Goal: Information Seeking & Learning: Learn about a topic

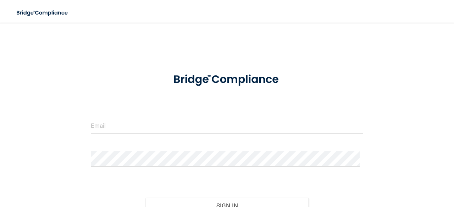
scroll to position [70, 0]
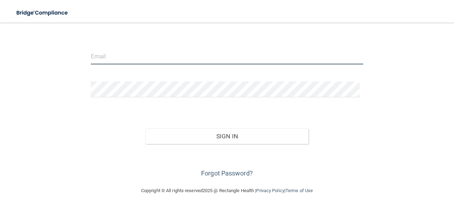
type input "[EMAIL_ADDRESS][PERSON_NAME][DOMAIN_NAME]"
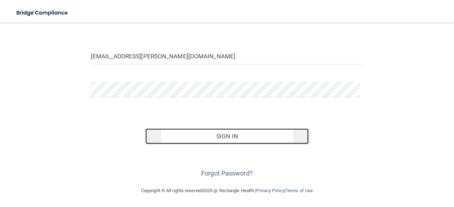
click at [256, 135] on button "Sign In" at bounding box center [226, 137] width 163 height 16
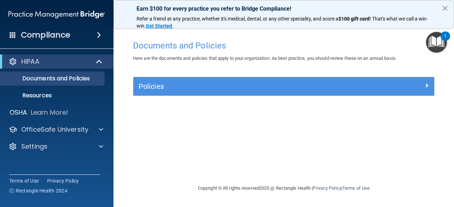
click at [445, 9] on button "×" at bounding box center [445, 7] width 7 height 11
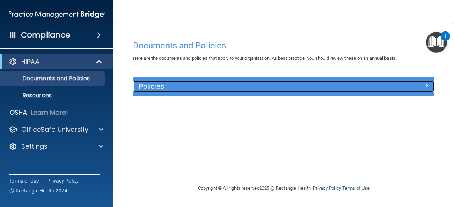
click at [172, 91] on div "Policies" at bounding box center [246, 86] width 226 height 11
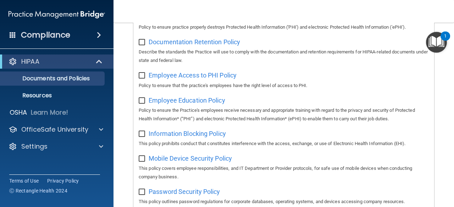
scroll to position [191, 0]
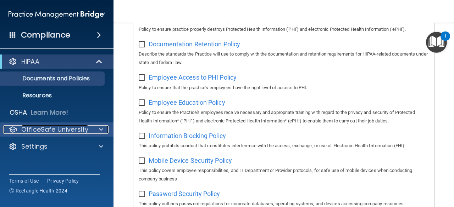
click at [73, 128] on p "OfficeSafe University" at bounding box center [54, 130] width 67 height 9
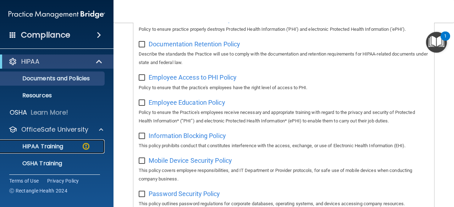
click at [62, 147] on p "HIPAA Training" at bounding box center [34, 146] width 59 height 7
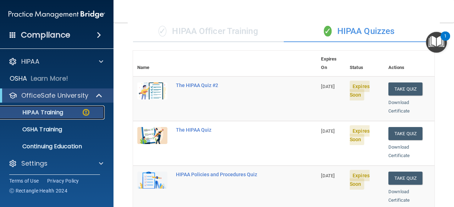
scroll to position [53, 0]
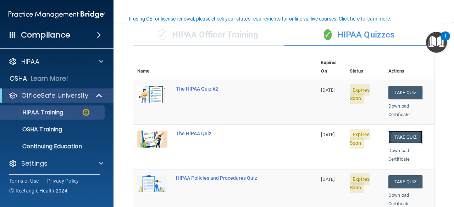
click at [412, 131] on button "Take Quiz" at bounding box center [405, 137] width 34 height 13
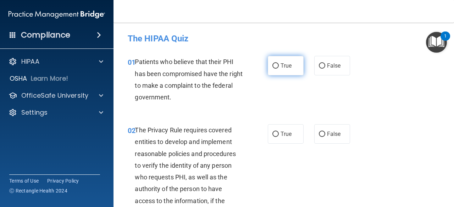
click at [274, 67] on input "True" at bounding box center [275, 65] width 6 height 5
radio input "true"
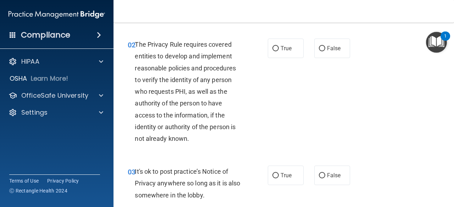
scroll to position [86, 0]
click at [437, 42] on img "Open Resource Center, 1 new notification" at bounding box center [436, 42] width 21 height 21
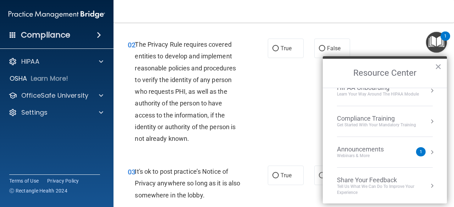
scroll to position [0, 0]
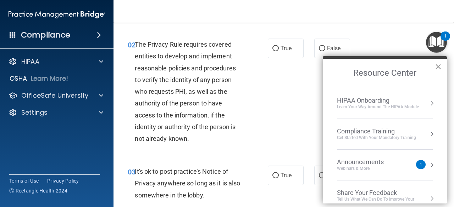
click at [440, 66] on button "×" at bounding box center [438, 66] width 7 height 11
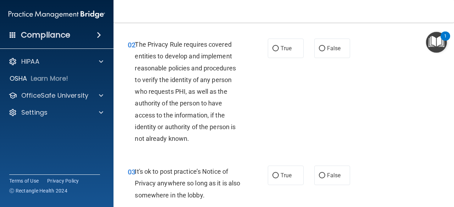
click at [435, 42] on img "Open Resource Center, 1 new notification" at bounding box center [436, 42] width 21 height 21
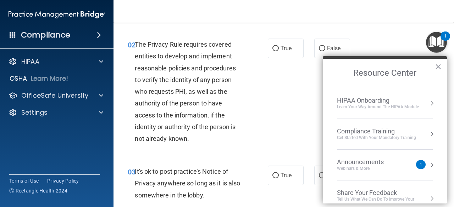
click at [428, 132] on button "Resource Center" at bounding box center [431, 134] width 7 height 7
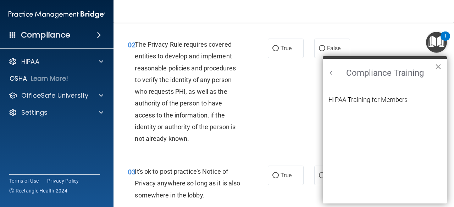
click at [439, 65] on button "×" at bounding box center [438, 66] width 7 height 11
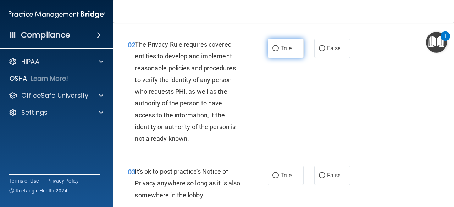
click at [291, 56] on label "True" at bounding box center [286, 49] width 36 height 20
click at [279, 51] on input "True" at bounding box center [275, 48] width 6 height 5
radio input "true"
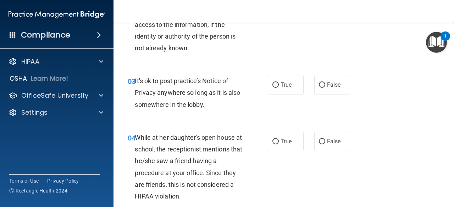
scroll to position [178, 0]
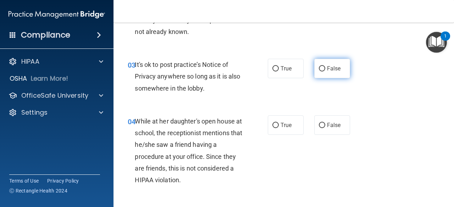
click at [320, 69] on input "False" at bounding box center [322, 68] width 6 height 5
radio input "true"
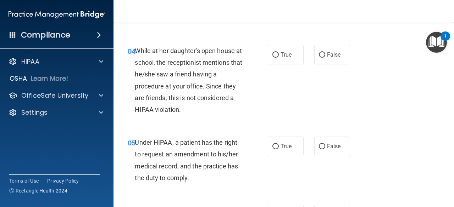
scroll to position [263, 0]
click at [334, 61] on label "False" at bounding box center [332, 55] width 36 height 20
click at [325, 58] on input "False" at bounding box center [322, 55] width 6 height 5
radio input "true"
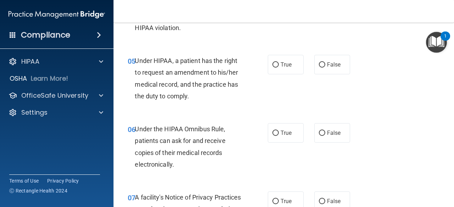
scroll to position [346, 0]
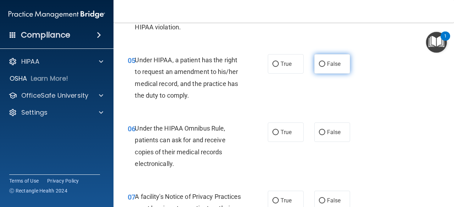
click at [321, 66] on input "False" at bounding box center [322, 64] width 6 height 5
radio input "true"
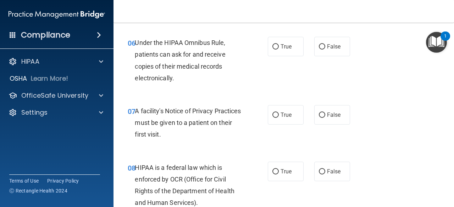
scroll to position [432, 0]
click at [273, 46] on input "True" at bounding box center [275, 46] width 6 height 5
radio input "true"
click at [274, 114] on input "True" at bounding box center [275, 114] width 6 height 5
radio input "true"
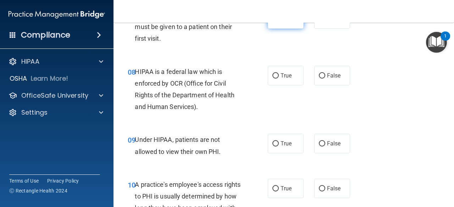
scroll to position [535, 0]
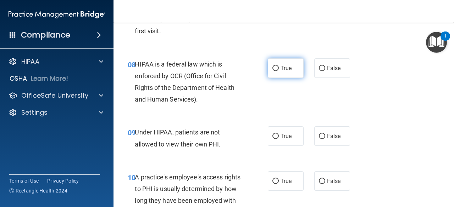
click at [273, 66] on input "True" at bounding box center [275, 68] width 6 height 5
radio input "true"
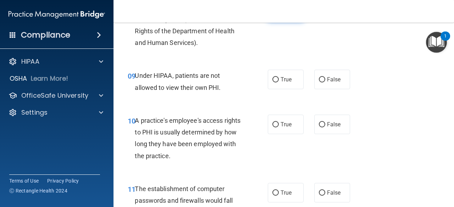
scroll to position [593, 0]
click at [334, 85] on label "False" at bounding box center [332, 80] width 36 height 20
click at [325, 82] on input "False" at bounding box center [322, 79] width 6 height 5
radio input "true"
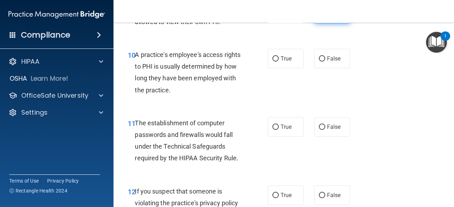
scroll to position [658, 0]
click at [321, 59] on input "False" at bounding box center [322, 58] width 6 height 5
radio input "true"
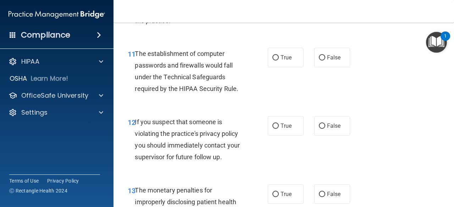
scroll to position [736, 0]
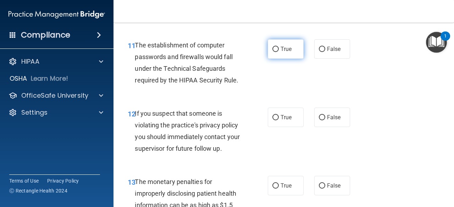
click at [272, 50] on input "True" at bounding box center [275, 49] width 6 height 5
radio input "true"
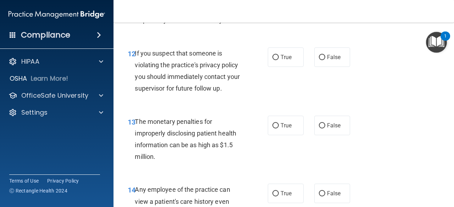
scroll to position [798, 0]
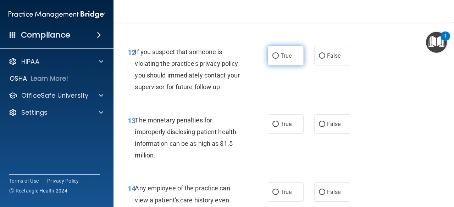
click at [274, 57] on input "True" at bounding box center [275, 56] width 6 height 5
radio input "true"
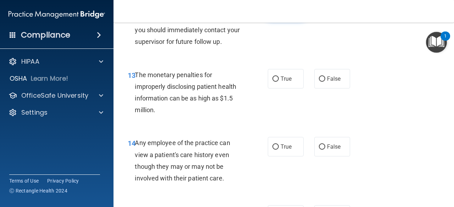
scroll to position [845, 0]
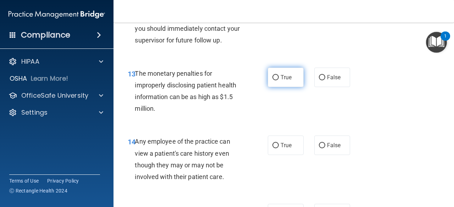
click at [283, 77] on span "True" at bounding box center [286, 77] width 11 height 7
click at [279, 77] on input "True" at bounding box center [275, 77] width 6 height 5
radio input "true"
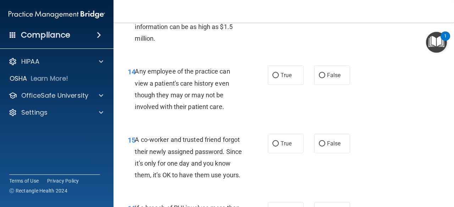
scroll to position [916, 0]
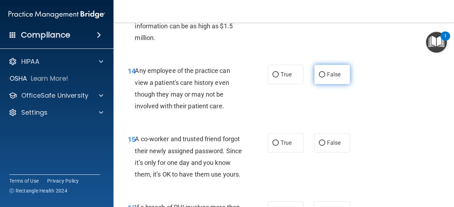
click at [331, 77] on span "False" at bounding box center [334, 74] width 14 height 7
click at [325, 77] on input "False" at bounding box center [322, 74] width 6 height 5
radio input "true"
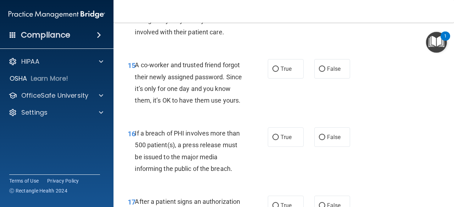
scroll to position [991, 0]
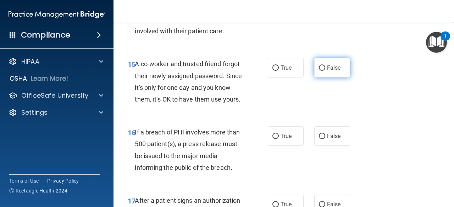
click at [332, 68] on span "False" at bounding box center [334, 68] width 14 height 7
click at [325, 68] on input "False" at bounding box center [322, 68] width 6 height 5
radio input "true"
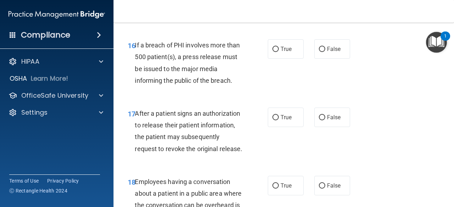
scroll to position [1084, 0]
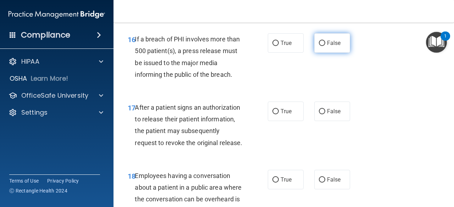
click at [322, 46] on input "False" at bounding box center [322, 43] width 6 height 5
radio input "true"
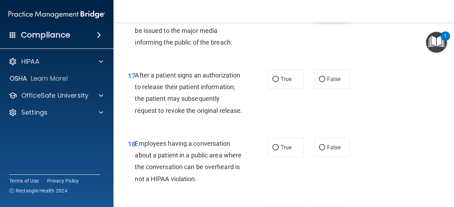
scroll to position [1119, 0]
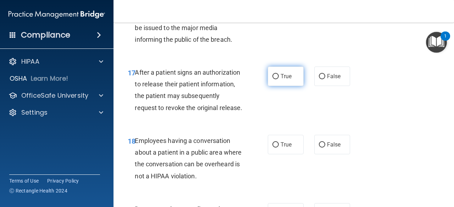
click at [275, 79] on input "True" at bounding box center [275, 76] width 6 height 5
radio input "true"
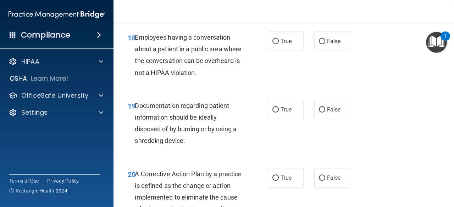
scroll to position [1225, 0]
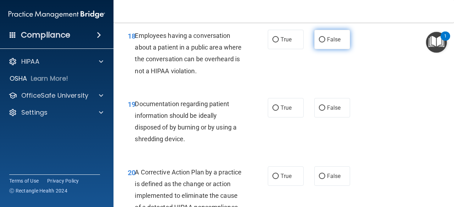
click at [328, 43] on span "False" at bounding box center [334, 39] width 14 height 7
click at [325, 43] on input "False" at bounding box center [322, 39] width 6 height 5
radio input "true"
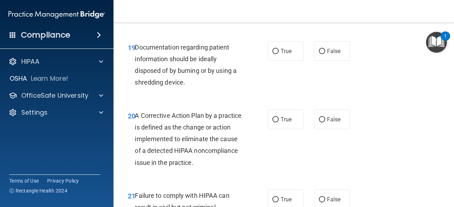
scroll to position [1282, 0]
click at [295, 61] on label "True" at bounding box center [286, 51] width 36 height 20
click at [279, 54] on input "True" at bounding box center [275, 51] width 6 height 5
radio input "true"
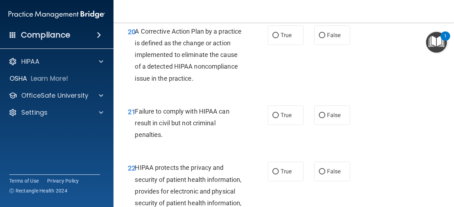
scroll to position [1368, 0]
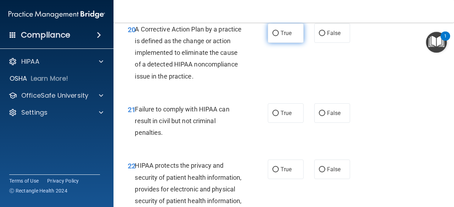
click at [289, 43] on label "True" at bounding box center [286, 33] width 36 height 20
click at [279, 36] on input "True" at bounding box center [275, 33] width 6 height 5
radio input "true"
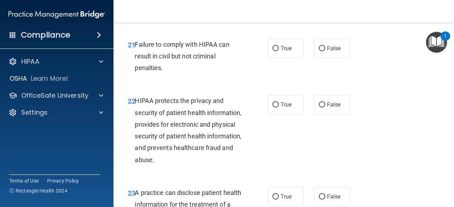
scroll to position [1433, 0]
click at [288, 58] on label "True" at bounding box center [286, 49] width 36 height 20
click at [279, 51] on input "True" at bounding box center [275, 48] width 6 height 5
radio input "true"
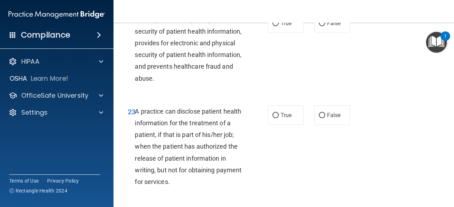
scroll to position [1514, 0]
click at [287, 27] on span "True" at bounding box center [286, 23] width 11 height 7
click at [279, 26] on input "True" at bounding box center [275, 23] width 6 height 5
radio input "true"
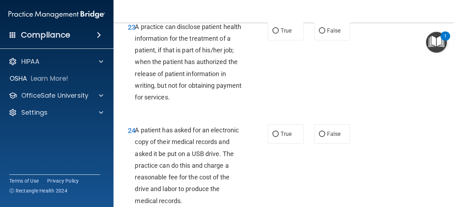
scroll to position [1598, 0]
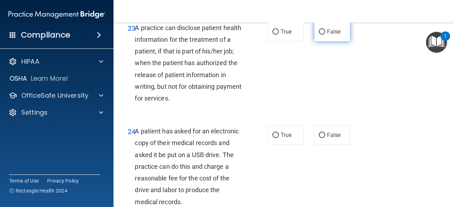
click at [329, 41] on label "False" at bounding box center [332, 32] width 36 height 20
click at [325, 35] on input "False" at bounding box center [322, 31] width 6 height 5
radio input "true"
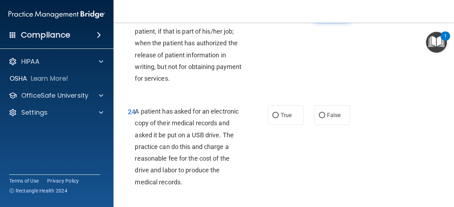
scroll to position [1617, 0]
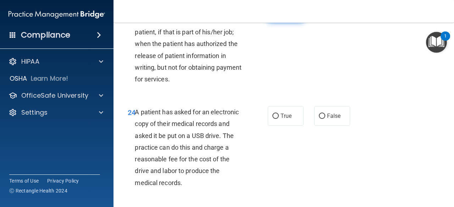
click at [289, 22] on label "True" at bounding box center [286, 13] width 36 height 20
click at [279, 16] on input "True" at bounding box center [275, 12] width 6 height 5
radio input "true"
radio input "false"
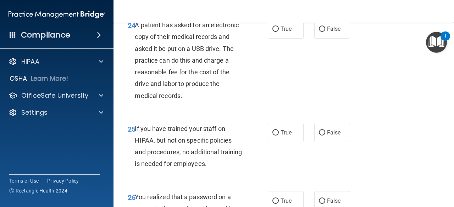
scroll to position [1705, 0]
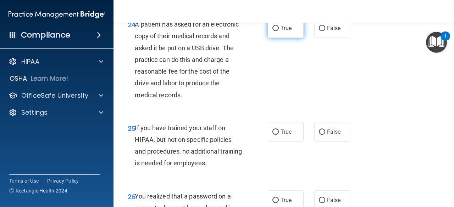
click at [287, 38] on label "True" at bounding box center [286, 28] width 36 height 20
click at [279, 31] on input "True" at bounding box center [275, 28] width 6 height 5
radio input "true"
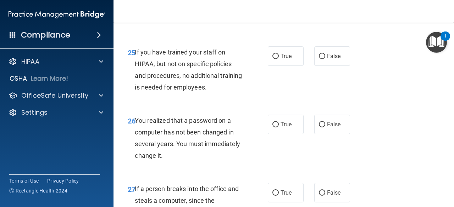
scroll to position [1790, 0]
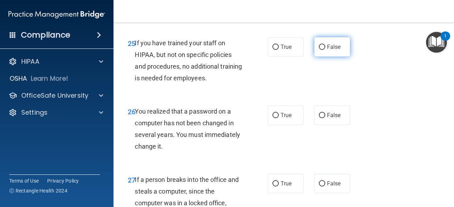
click at [334, 50] on span "False" at bounding box center [334, 47] width 14 height 7
click at [325, 50] on input "False" at bounding box center [322, 47] width 6 height 5
radio input "true"
click at [414, 97] on div "25 If you have trained your staff on HIPAA, but not on specific policies and pr…" at bounding box center [283, 62] width 323 height 68
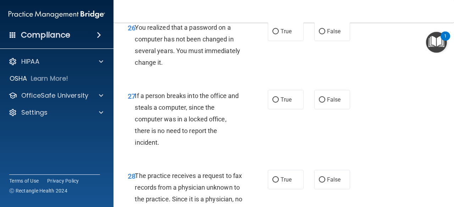
scroll to position [1883, 0]
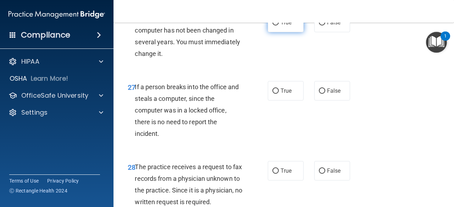
click at [285, 26] on span "True" at bounding box center [286, 22] width 11 height 7
click at [279, 26] on input "True" at bounding box center [275, 22] width 6 height 5
radio input "true"
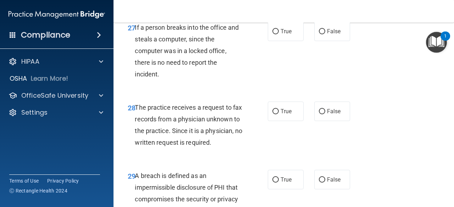
scroll to position [1943, 0]
click at [320, 34] on input "False" at bounding box center [322, 31] width 6 height 5
radio input "true"
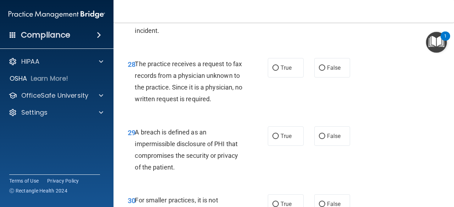
scroll to position [1999, 0]
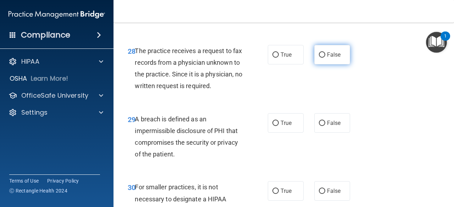
click at [329, 65] on label "False" at bounding box center [332, 55] width 36 height 20
click at [325, 58] on input "False" at bounding box center [322, 54] width 6 height 5
radio input "true"
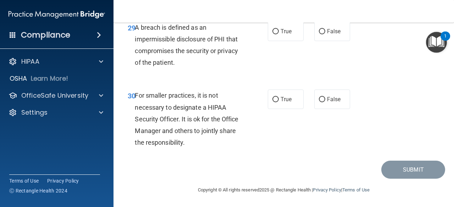
scroll to position [2094, 0]
click at [274, 34] on input "True" at bounding box center [275, 31] width 6 height 5
radio input "true"
click at [320, 100] on input "False" at bounding box center [322, 99] width 6 height 5
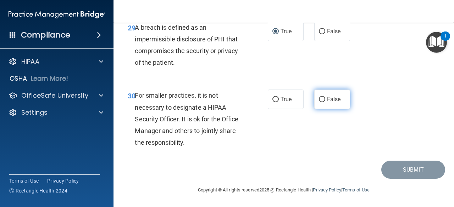
radio input "true"
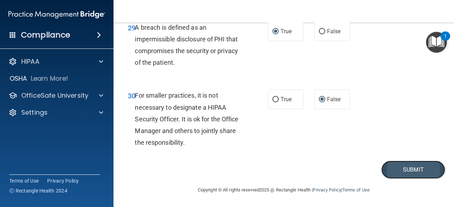
click at [410, 170] on button "Submit" at bounding box center [413, 170] width 64 height 18
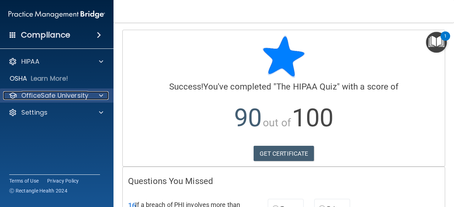
click at [65, 99] on p "OfficeSafe University" at bounding box center [54, 95] width 67 height 9
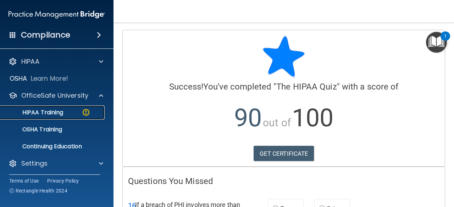
click at [64, 114] on div "HIPAA Training" at bounding box center [53, 112] width 97 height 7
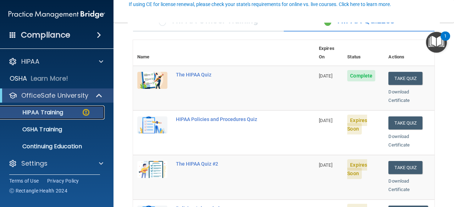
scroll to position [68, 0]
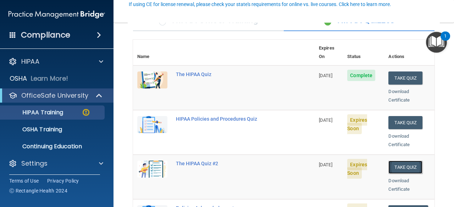
click at [409, 161] on button "Take Quiz" at bounding box center [405, 167] width 34 height 13
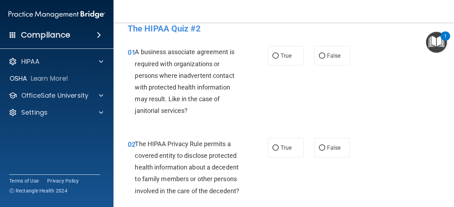
scroll to position [13, 0]
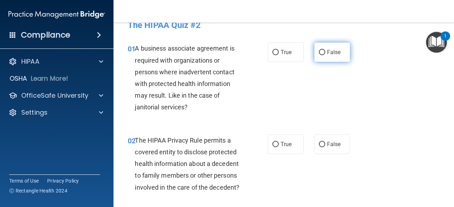
click at [321, 54] on input "False" at bounding box center [322, 52] width 6 height 5
radio input "true"
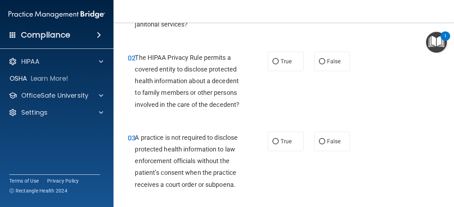
scroll to position [96, 0]
click at [274, 62] on input "True" at bounding box center [275, 61] width 6 height 5
radio input "true"
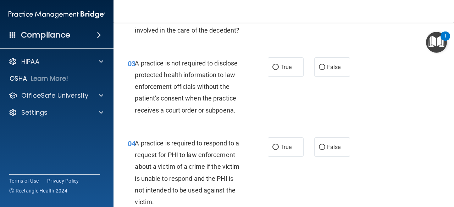
scroll to position [177, 0]
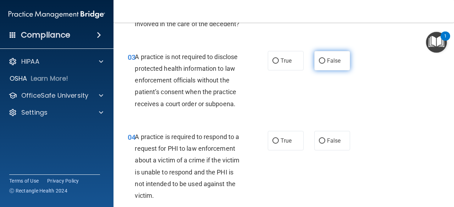
click at [320, 60] on input "False" at bounding box center [322, 61] width 6 height 5
radio input "true"
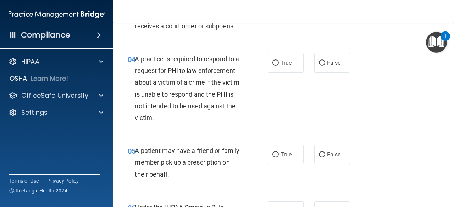
scroll to position [260, 0]
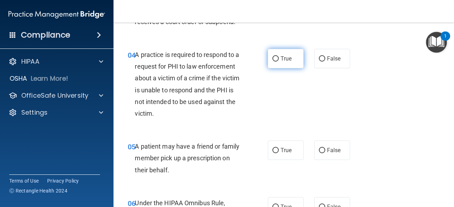
click at [284, 57] on span "True" at bounding box center [286, 58] width 11 height 7
click at [279, 57] on input "True" at bounding box center [275, 58] width 6 height 5
radio input "true"
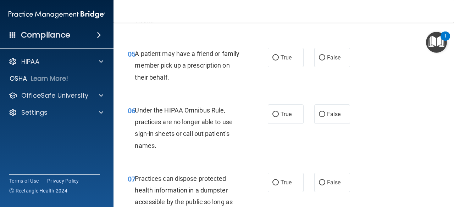
scroll to position [353, 0]
click at [274, 57] on input "True" at bounding box center [275, 57] width 6 height 5
radio input "true"
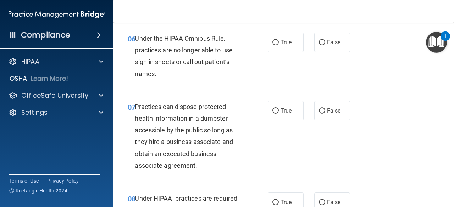
scroll to position [426, 0]
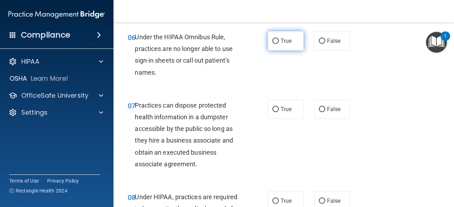
click at [274, 41] on input "True" at bounding box center [275, 41] width 6 height 5
radio input "true"
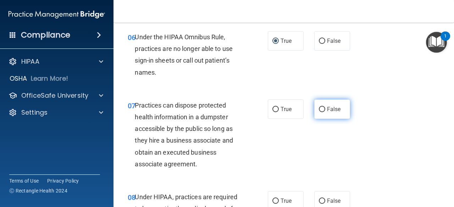
click at [325, 100] on label "False" at bounding box center [332, 110] width 36 height 20
click at [325, 107] on input "False" at bounding box center [322, 109] width 6 height 5
radio input "true"
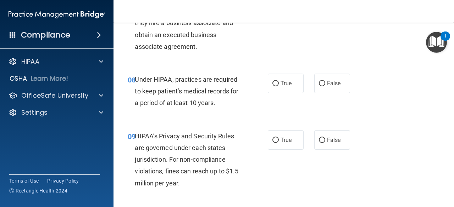
scroll to position [545, 0]
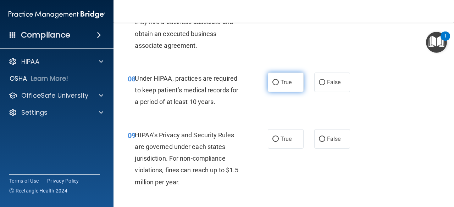
click at [282, 87] on label "True" at bounding box center [286, 83] width 36 height 20
click at [279, 85] on input "True" at bounding box center [275, 82] width 6 height 5
radio input "true"
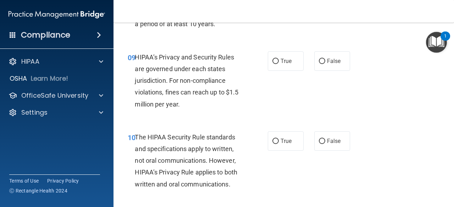
scroll to position [634, 0]
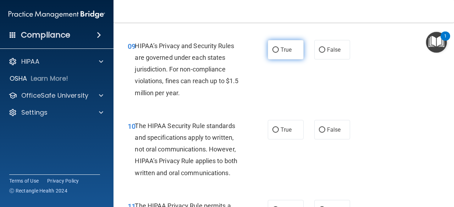
click at [274, 49] on input "True" at bounding box center [275, 50] width 6 height 5
radio input "true"
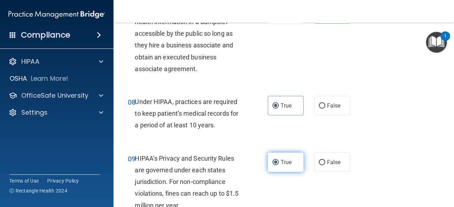
scroll to position [518, 0]
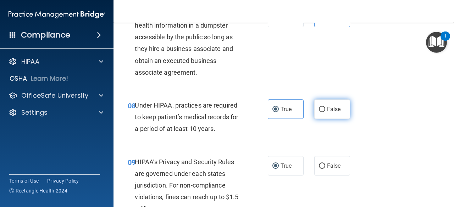
click at [320, 110] on input "False" at bounding box center [322, 109] width 6 height 5
radio input "true"
radio input "false"
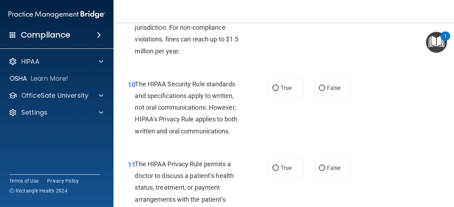
scroll to position [676, 0]
click at [288, 90] on span "True" at bounding box center [286, 87] width 11 height 7
click at [279, 90] on input "True" at bounding box center [275, 87] width 6 height 5
radio input "true"
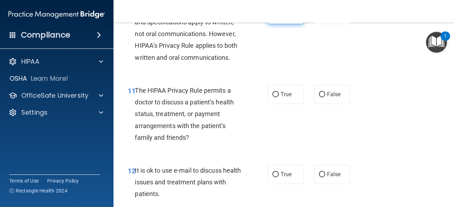
scroll to position [750, 0]
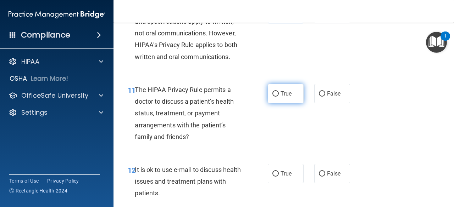
click at [287, 95] on span "True" at bounding box center [286, 93] width 11 height 7
click at [279, 95] on input "True" at bounding box center [275, 93] width 6 height 5
radio input "true"
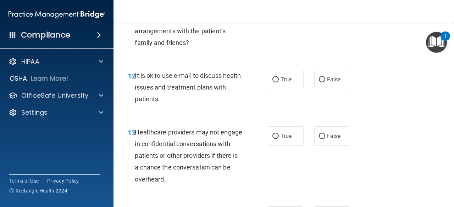
scroll to position [851, 0]
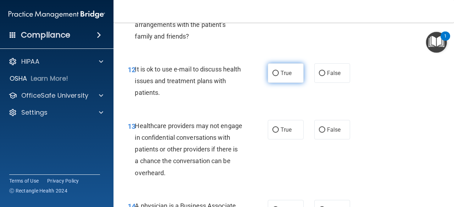
click at [284, 77] on label "True" at bounding box center [286, 73] width 36 height 20
click at [279, 76] on input "True" at bounding box center [275, 73] width 6 height 5
radio input "true"
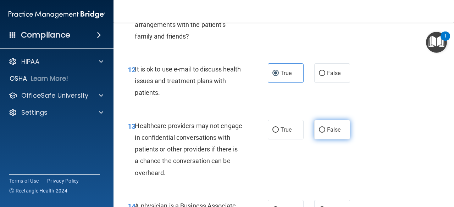
click at [320, 129] on input "False" at bounding box center [322, 130] width 6 height 5
radio input "true"
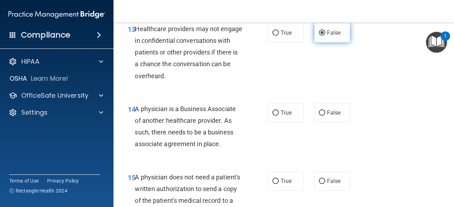
scroll to position [949, 0]
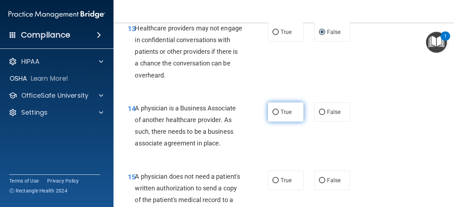
click at [274, 111] on input "True" at bounding box center [275, 112] width 6 height 5
radio input "true"
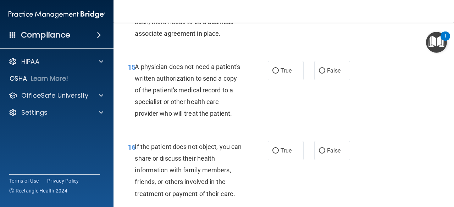
scroll to position [1060, 0]
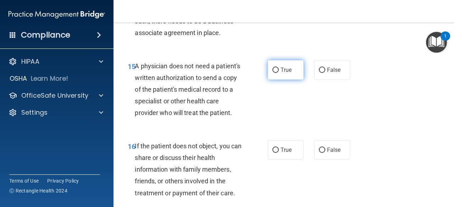
click at [292, 67] on label "True" at bounding box center [286, 70] width 36 height 20
click at [279, 68] on input "True" at bounding box center [275, 70] width 6 height 5
radio input "true"
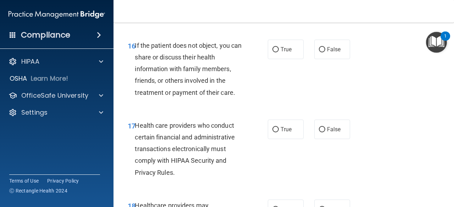
scroll to position [1162, 0]
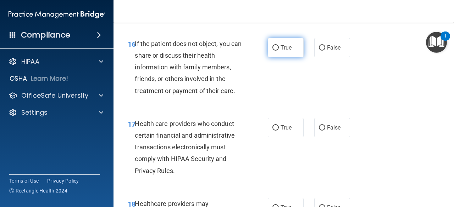
click at [287, 51] on span "True" at bounding box center [286, 47] width 11 height 7
click at [279, 51] on input "True" at bounding box center [275, 47] width 6 height 5
radio input "true"
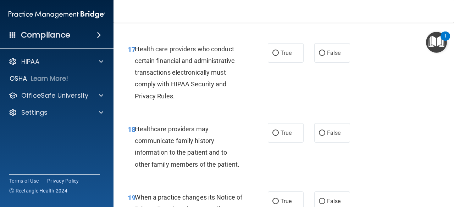
scroll to position [1237, 0]
click at [282, 56] on span "True" at bounding box center [286, 52] width 11 height 7
click at [279, 56] on input "True" at bounding box center [275, 52] width 6 height 5
radio input "true"
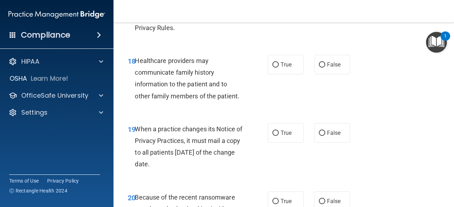
scroll to position [1321, 0]
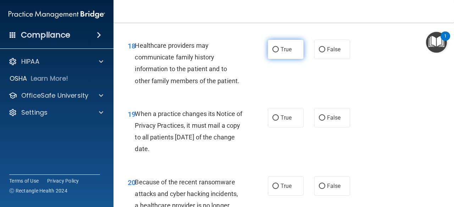
click at [275, 52] on input "True" at bounding box center [275, 49] width 6 height 5
radio input "true"
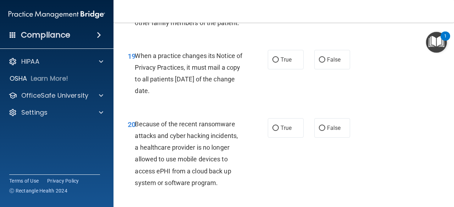
scroll to position [1379, 0]
click at [284, 70] on label "True" at bounding box center [286, 60] width 36 height 20
click at [279, 63] on input "True" at bounding box center [275, 59] width 6 height 5
radio input "true"
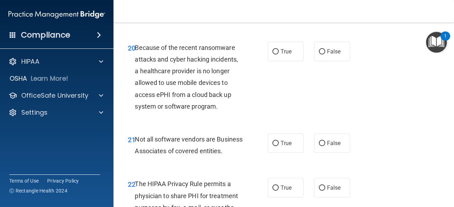
scroll to position [1456, 0]
click at [322, 54] on input "False" at bounding box center [322, 51] width 6 height 5
radio input "true"
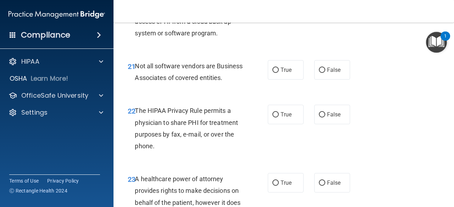
scroll to position [1539, 0]
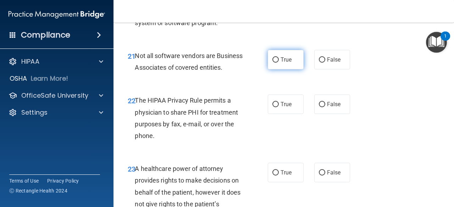
click at [285, 63] on span "True" at bounding box center [286, 59] width 11 height 7
click at [279, 63] on input "True" at bounding box center [275, 59] width 6 height 5
radio input "true"
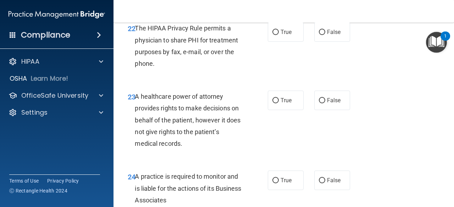
scroll to position [1612, 0]
click at [283, 41] on label "True" at bounding box center [286, 32] width 36 height 20
click at [279, 35] on input "True" at bounding box center [275, 31] width 6 height 5
radio input "true"
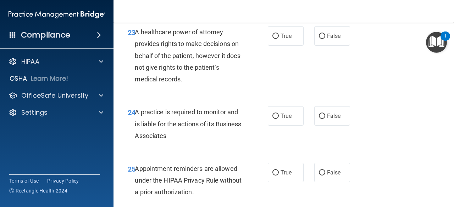
scroll to position [1676, 0]
click at [286, 39] on span "True" at bounding box center [286, 35] width 11 height 7
click at [279, 39] on input "True" at bounding box center [275, 35] width 6 height 5
radio input "true"
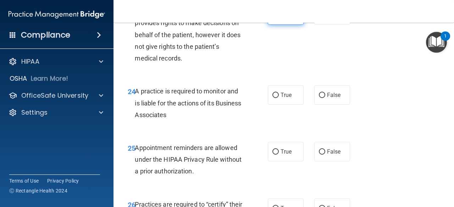
scroll to position [1697, 0]
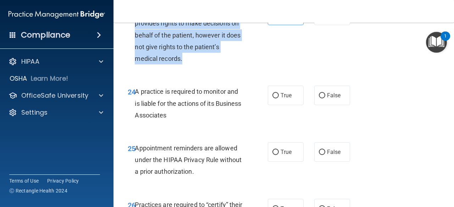
drag, startPoint x: 142, startPoint y: 39, endPoint x: 191, endPoint y: 79, distance: 63.8
click at [191, 65] on div "A healthcare power of attorney provides rights to make decisions on behalf of t…" at bounding box center [191, 35] width 113 height 59
copy span "A healthcare power of attorney provides rights to make decisions on behalf of t…"
click at [320, 18] on input "False" at bounding box center [322, 15] width 6 height 5
radio input "true"
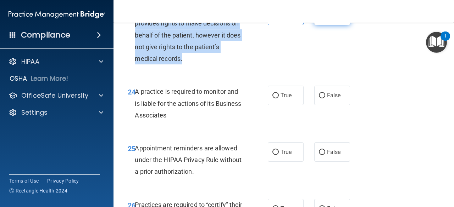
radio input "false"
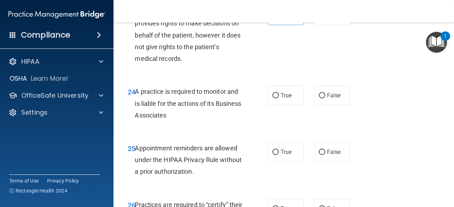
click at [336, 77] on div "23 A healthcare power of attorney provides rights to make decisions on behalf o…" at bounding box center [283, 37] width 323 height 80
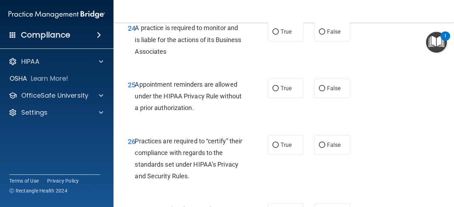
scroll to position [1761, 0]
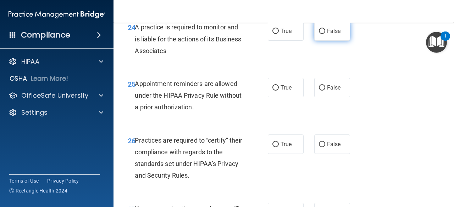
click at [321, 34] on input "False" at bounding box center [322, 31] width 6 height 5
radio input "true"
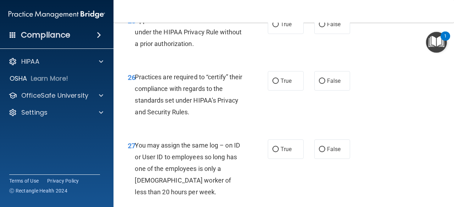
scroll to position [1825, 0]
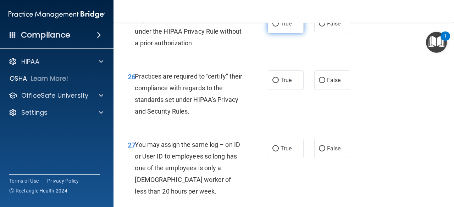
click at [275, 27] on input "True" at bounding box center [275, 23] width 6 height 5
radio input "true"
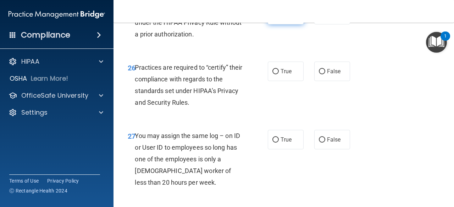
scroll to position [1834, 0]
click at [330, 18] on span "False" at bounding box center [334, 14] width 14 height 7
click at [325, 18] on input "False" at bounding box center [322, 14] width 6 height 5
radio input "true"
radio input "false"
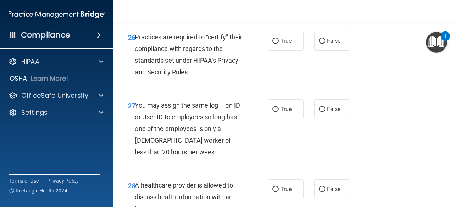
scroll to position [1865, 0]
click at [283, 51] on label "True" at bounding box center [286, 41] width 36 height 20
click at [279, 44] on input "True" at bounding box center [275, 41] width 6 height 5
radio input "true"
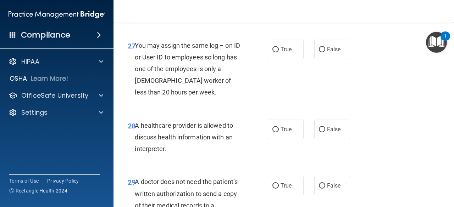
scroll to position [1928, 0]
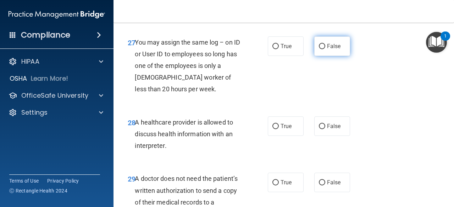
click at [332, 50] on span "False" at bounding box center [334, 46] width 14 height 7
click at [325, 49] on input "False" at bounding box center [322, 46] width 6 height 5
radio input "true"
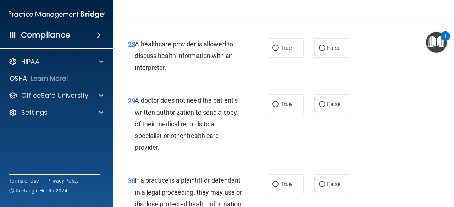
scroll to position [2017, 0]
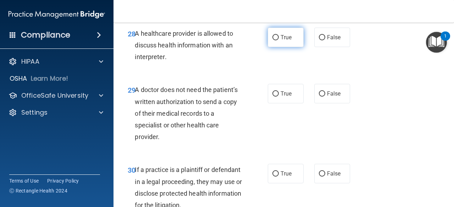
click at [274, 40] on input "True" at bounding box center [275, 37] width 6 height 5
radio input "true"
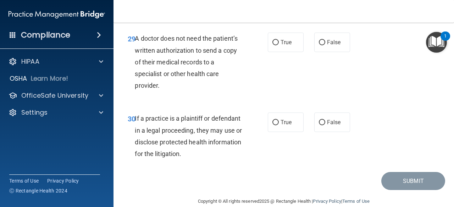
scroll to position [2072, 0]
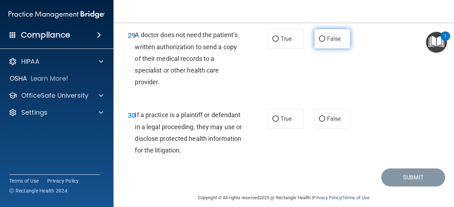
click at [332, 49] on label "False" at bounding box center [332, 39] width 36 height 20
click at [325, 42] on input "False" at bounding box center [322, 39] width 6 height 5
radio input "true"
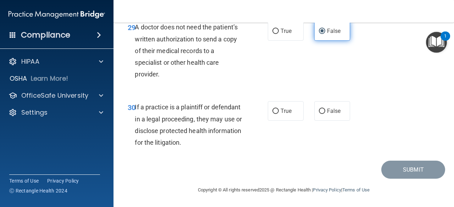
scroll to position [2103, 0]
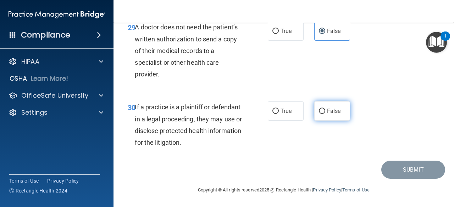
click at [329, 117] on label "False" at bounding box center [332, 111] width 36 height 20
click at [325, 114] on input "False" at bounding box center [322, 111] width 6 height 5
radio input "true"
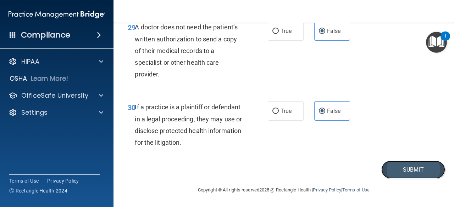
click at [417, 174] on button "Submit" at bounding box center [413, 170] width 64 height 18
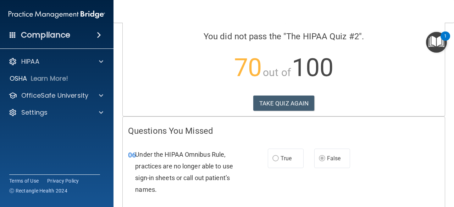
scroll to position [33, 0]
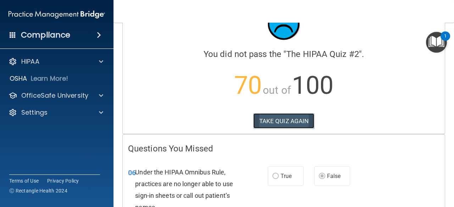
click at [297, 121] on button "TAKE QUIZ AGAIN" at bounding box center [283, 121] width 61 height 16
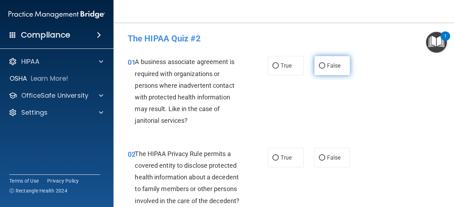
click at [322, 67] on input "False" at bounding box center [322, 65] width 6 height 5
radio input "true"
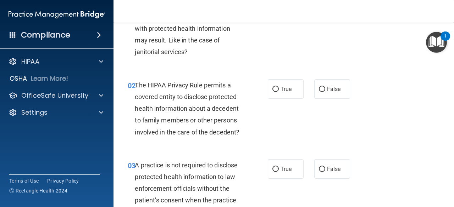
scroll to position [70, 0]
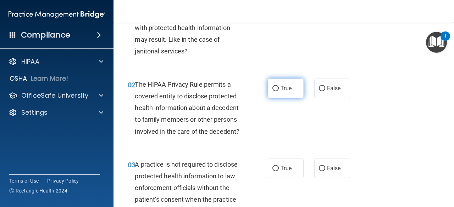
click at [273, 89] on input "True" at bounding box center [275, 88] width 6 height 5
radio input "true"
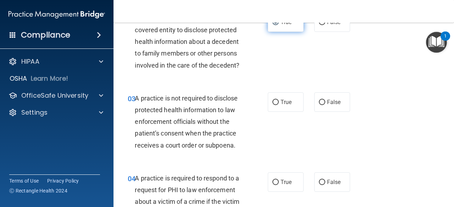
scroll to position [139, 0]
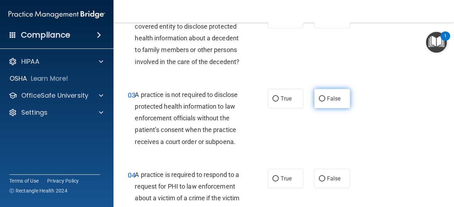
click at [320, 99] on input "False" at bounding box center [322, 98] width 6 height 5
radio input "true"
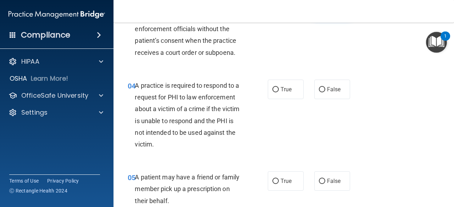
scroll to position [230, 0]
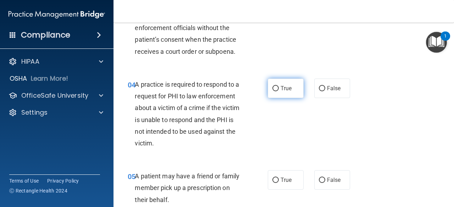
click at [272, 87] on input "True" at bounding box center [275, 88] width 6 height 5
radio input "true"
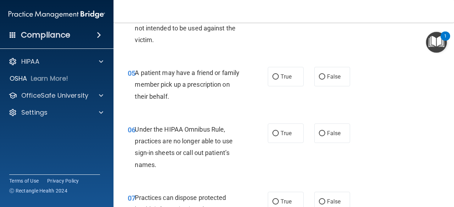
scroll to position [334, 0]
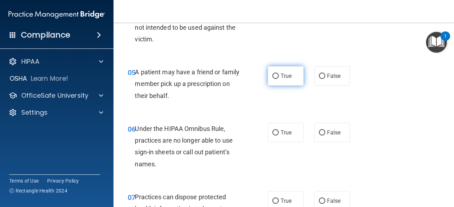
click at [273, 76] on input "True" at bounding box center [275, 76] width 6 height 5
radio input "true"
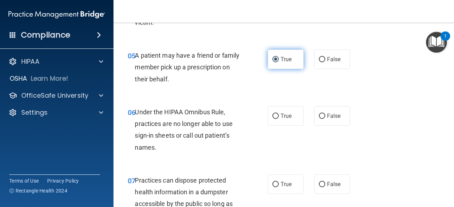
scroll to position [376, 0]
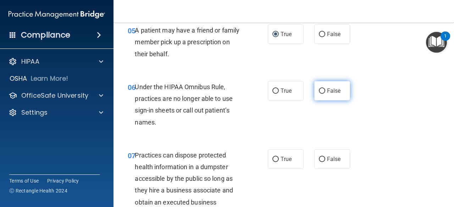
click at [322, 90] on input "False" at bounding box center [322, 91] width 6 height 5
radio input "true"
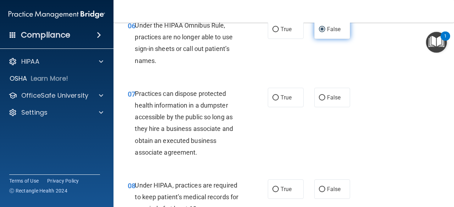
scroll to position [460, 0]
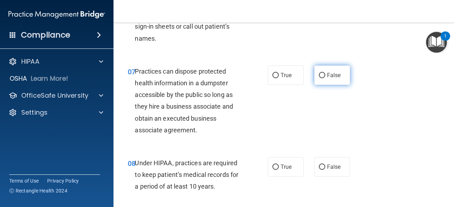
click at [322, 75] on input "False" at bounding box center [322, 75] width 6 height 5
radio input "true"
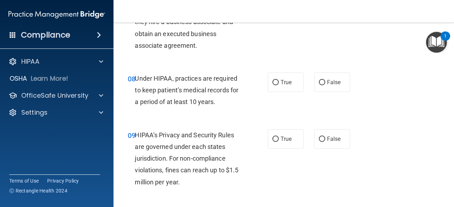
scroll to position [545, 0]
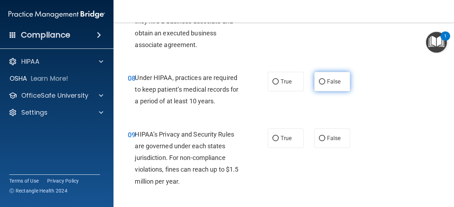
click at [321, 82] on input "False" at bounding box center [322, 81] width 6 height 5
radio input "true"
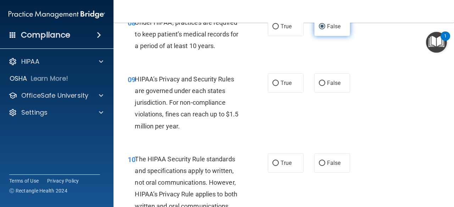
scroll to position [607, 0]
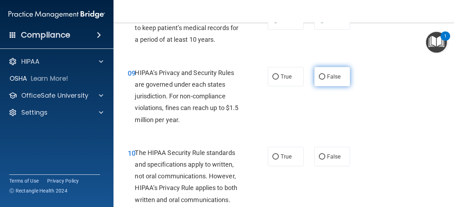
click at [321, 76] on input "False" at bounding box center [322, 76] width 6 height 5
radio input "true"
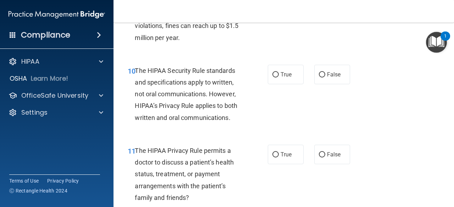
scroll to position [690, 0]
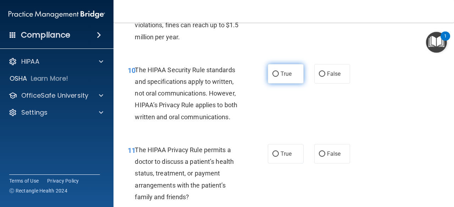
click at [275, 73] on input "True" at bounding box center [275, 74] width 6 height 5
radio input "true"
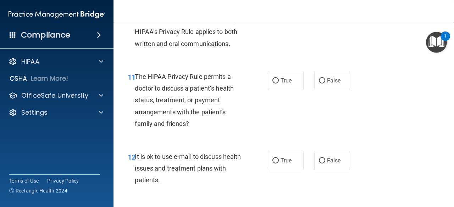
scroll to position [768, 0]
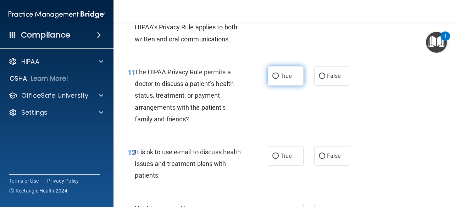
click at [282, 74] on span "True" at bounding box center [286, 76] width 11 height 7
click at [279, 74] on input "True" at bounding box center [275, 76] width 6 height 5
radio input "true"
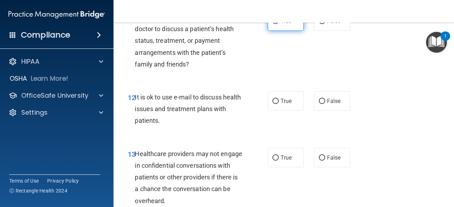
scroll to position [827, 0]
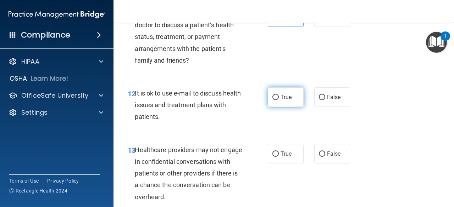
click at [276, 97] on input "True" at bounding box center [275, 97] width 6 height 5
radio input "true"
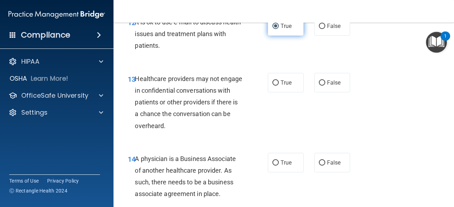
scroll to position [899, 0]
click at [293, 84] on label "True" at bounding box center [286, 83] width 36 height 20
click at [279, 84] on input "True" at bounding box center [275, 82] width 6 height 5
radio input "true"
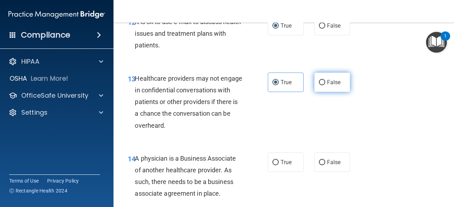
click at [319, 81] on input "False" at bounding box center [322, 82] width 6 height 5
radio input "true"
radio input "false"
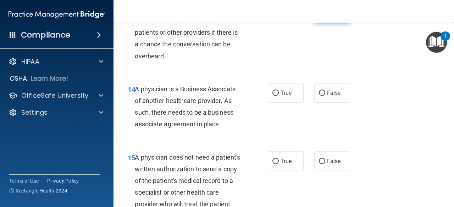
scroll to position [973, 0]
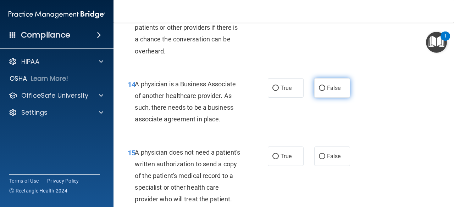
click at [328, 90] on span "False" at bounding box center [334, 88] width 14 height 7
click at [325, 90] on input "False" at bounding box center [322, 88] width 6 height 5
radio input "true"
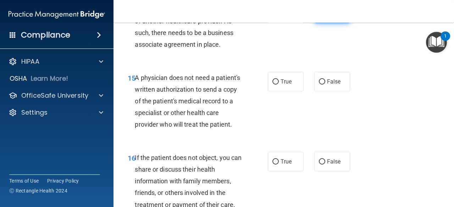
scroll to position [1048, 0]
click at [320, 81] on input "False" at bounding box center [322, 81] width 6 height 5
radio input "true"
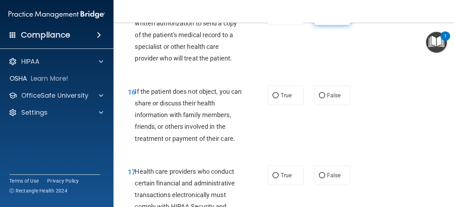
scroll to position [1117, 0]
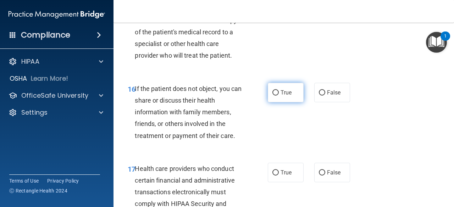
click at [285, 96] on span "True" at bounding box center [286, 92] width 11 height 7
click at [279, 96] on input "True" at bounding box center [275, 92] width 6 height 5
radio input "true"
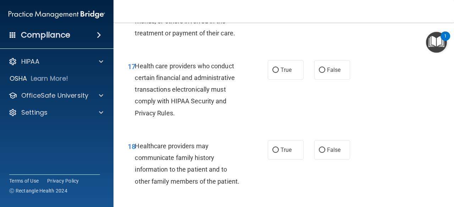
scroll to position [1219, 0]
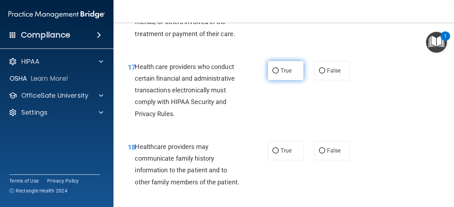
click at [285, 74] on span "True" at bounding box center [286, 70] width 11 height 7
click at [279, 74] on input "True" at bounding box center [275, 70] width 6 height 5
radio input "true"
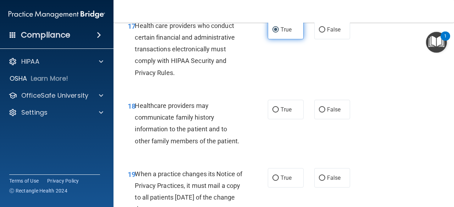
scroll to position [1279, 0]
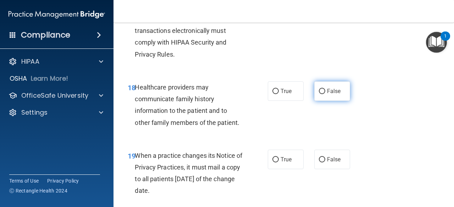
click at [321, 94] on input "False" at bounding box center [322, 91] width 6 height 5
radio input "true"
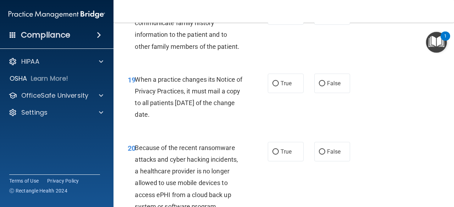
scroll to position [1369, 0]
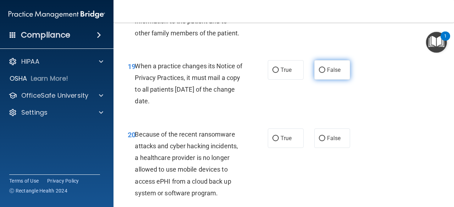
click at [320, 73] on input "False" at bounding box center [322, 70] width 6 height 5
radio input "true"
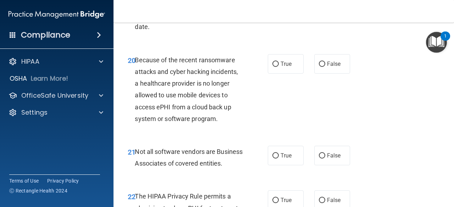
scroll to position [1444, 0]
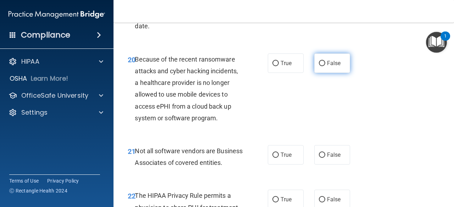
click at [321, 66] on input "False" at bounding box center [322, 63] width 6 height 5
radio input "true"
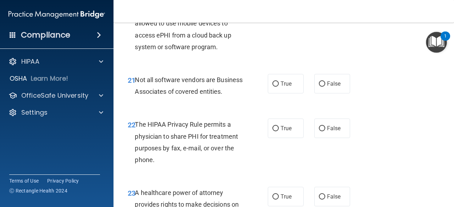
scroll to position [1515, 0]
click at [273, 87] on input "True" at bounding box center [275, 83] width 6 height 5
radio input "true"
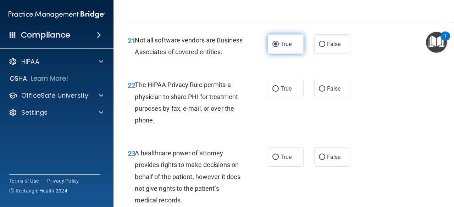
scroll to position [1560, 0]
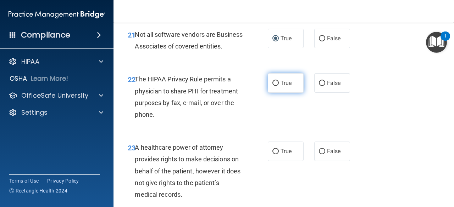
click at [274, 86] on input "True" at bounding box center [275, 83] width 6 height 5
radio input "true"
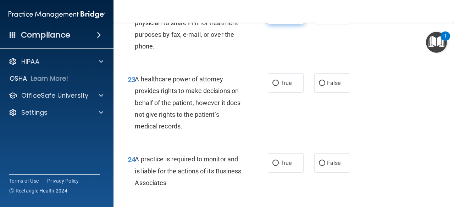
scroll to position [1642, 0]
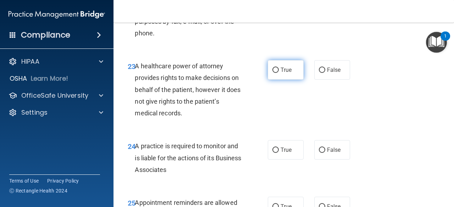
click at [284, 73] on span "True" at bounding box center [286, 70] width 11 height 7
click at [279, 73] on input "True" at bounding box center [275, 70] width 6 height 5
radio input "true"
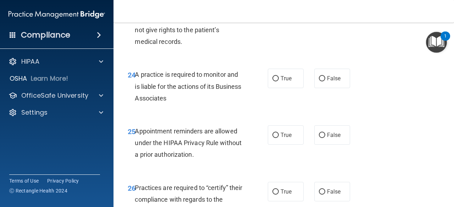
scroll to position [1714, 0]
click at [321, 82] on input "False" at bounding box center [322, 78] width 6 height 5
radio input "true"
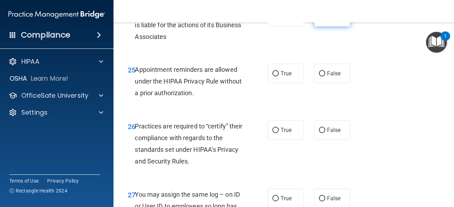
scroll to position [1782, 0]
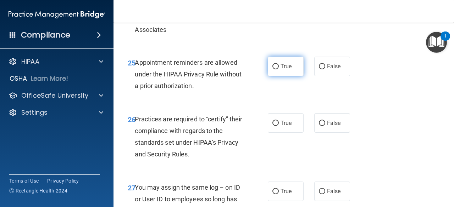
click at [275, 70] on input "True" at bounding box center [275, 66] width 6 height 5
radio input "true"
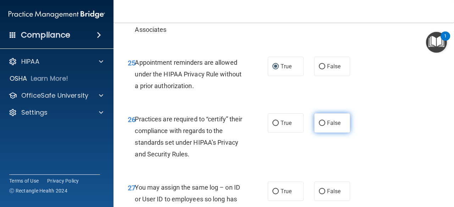
click at [328, 127] on span "False" at bounding box center [334, 123] width 14 height 7
click at [325, 126] on input "False" at bounding box center [322, 123] width 6 height 5
radio input "true"
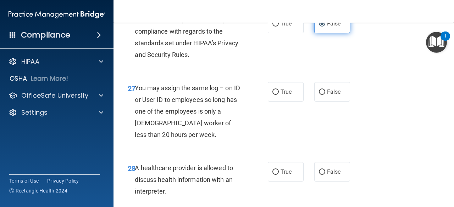
scroll to position [1882, 0]
click at [326, 101] on label "False" at bounding box center [332, 92] width 36 height 20
click at [325, 95] on input "False" at bounding box center [322, 91] width 6 height 5
radio input "true"
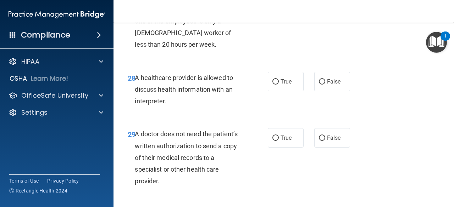
scroll to position [1972, 0]
click at [276, 85] on input "True" at bounding box center [275, 81] width 6 height 5
radio input "true"
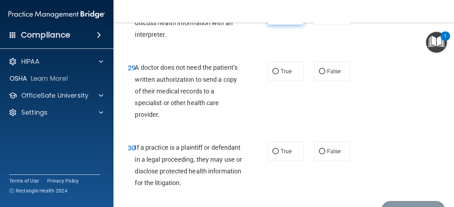
scroll to position [2045, 0]
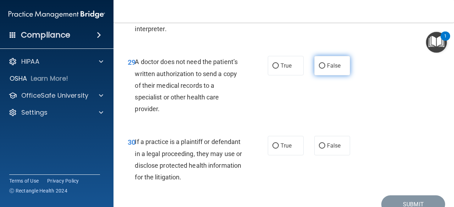
click at [321, 69] on input "False" at bounding box center [322, 65] width 6 height 5
radio input "true"
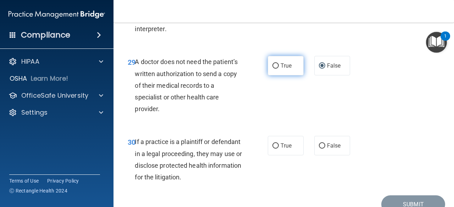
click at [286, 69] on span "True" at bounding box center [286, 65] width 11 height 7
click at [279, 69] on input "True" at bounding box center [275, 65] width 6 height 5
radio input "true"
radio input "false"
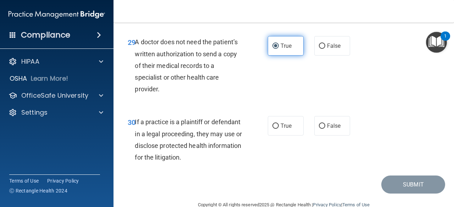
scroll to position [2103, 0]
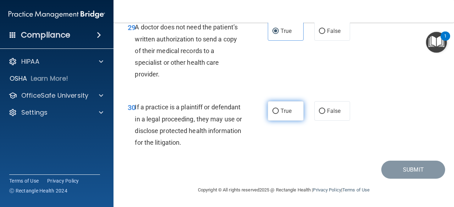
click at [273, 113] on input "True" at bounding box center [275, 111] width 6 height 5
radio input "true"
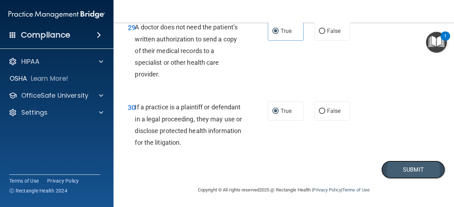
click at [412, 173] on button "Submit" at bounding box center [413, 170] width 64 height 18
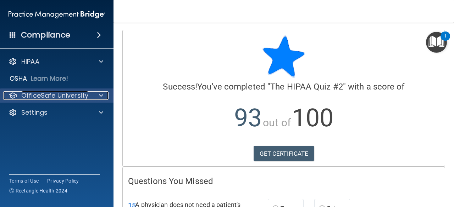
click at [87, 99] on p "OfficeSafe University" at bounding box center [54, 95] width 67 height 9
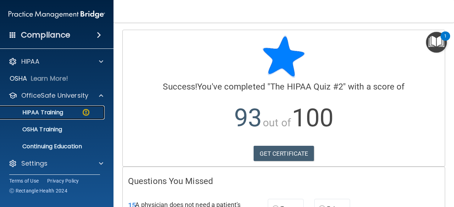
click at [77, 112] on div "HIPAA Training" at bounding box center [53, 112] width 97 height 7
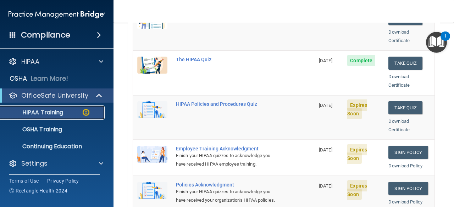
scroll to position [128, 0]
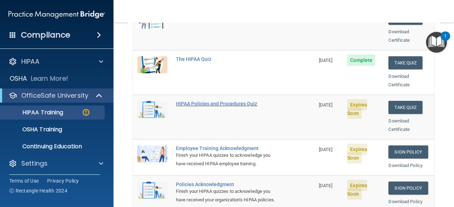
click at [244, 101] on div "HIPAA Policies and Procedures Quiz" at bounding box center [227, 104] width 103 height 6
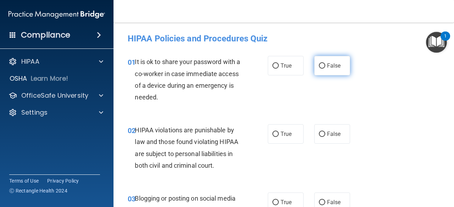
click at [340, 68] on label "False" at bounding box center [332, 66] width 36 height 20
click at [325, 68] on input "False" at bounding box center [322, 65] width 6 height 5
radio input "true"
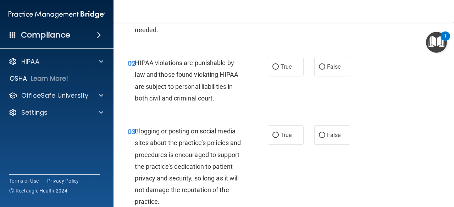
scroll to position [70, 0]
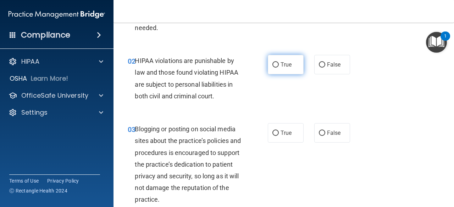
click at [274, 67] on input "True" at bounding box center [275, 64] width 6 height 5
radio input "true"
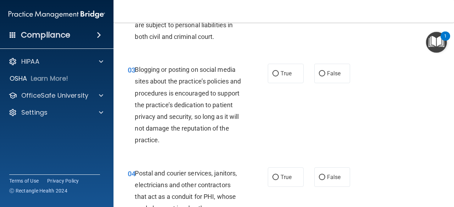
scroll to position [130, 0]
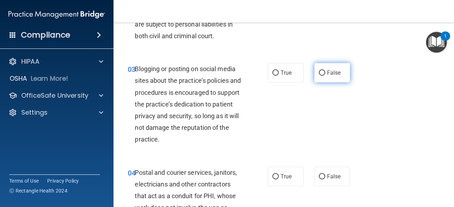
click at [319, 71] on input "False" at bounding box center [322, 73] width 6 height 5
radio input "true"
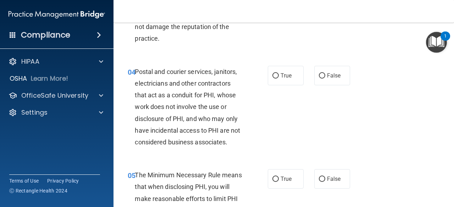
scroll to position [244, 0]
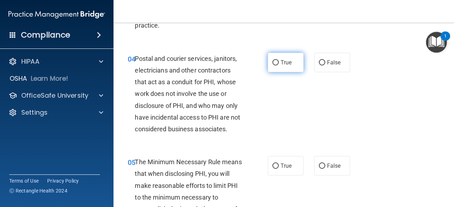
click at [274, 63] on input "True" at bounding box center [275, 62] width 6 height 5
radio input "true"
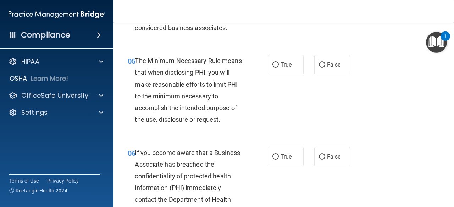
scroll to position [347, 0]
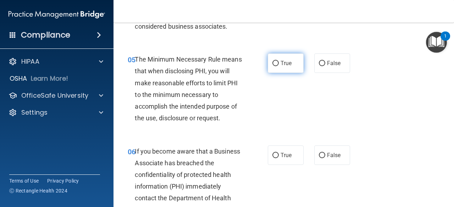
click at [274, 66] on input "True" at bounding box center [275, 63] width 6 height 5
radio input "true"
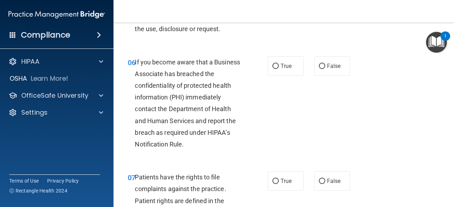
scroll to position [442, 0]
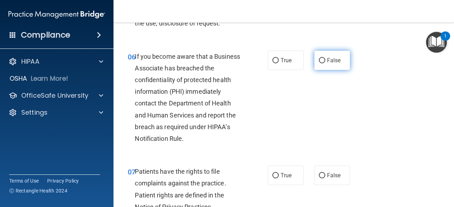
click at [319, 60] on input "False" at bounding box center [322, 60] width 6 height 5
radio input "true"
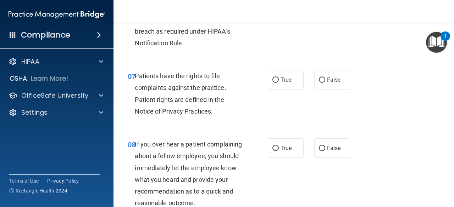
scroll to position [550, 0]
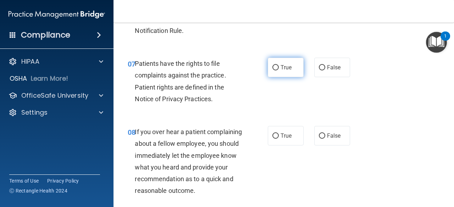
click at [275, 67] on input "True" at bounding box center [275, 67] width 6 height 5
radio input "true"
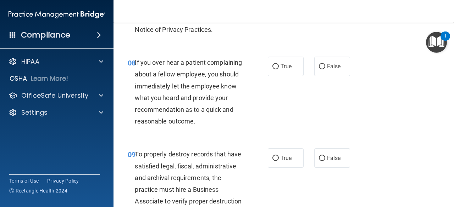
scroll to position [627, 0]
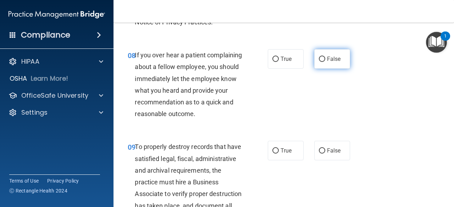
click at [319, 59] on input "False" at bounding box center [322, 59] width 6 height 5
radio input "true"
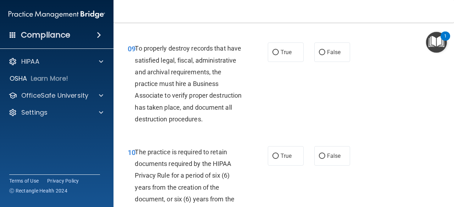
scroll to position [726, 0]
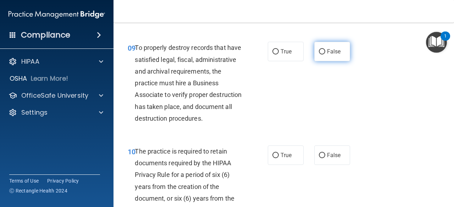
click at [331, 61] on label "False" at bounding box center [332, 52] width 36 height 20
click at [325, 55] on input "False" at bounding box center [322, 51] width 6 height 5
radio input "true"
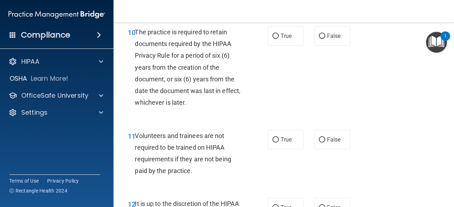
scroll to position [850, 0]
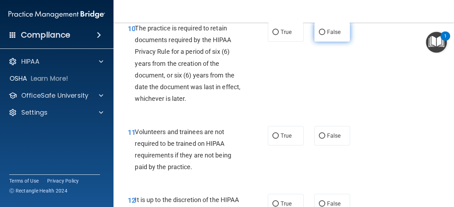
click at [321, 35] on input "False" at bounding box center [322, 32] width 6 height 5
radio input "true"
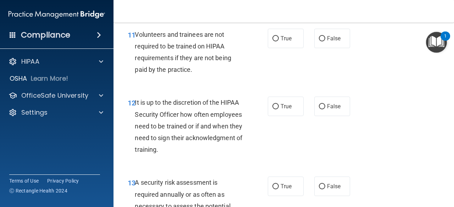
scroll to position [950, 0]
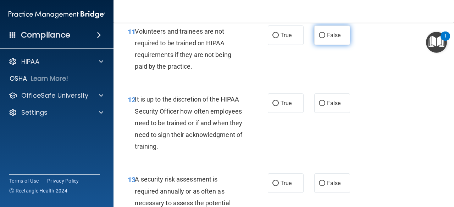
click at [333, 39] on span "False" at bounding box center [334, 35] width 14 height 7
click at [325, 38] on input "False" at bounding box center [322, 35] width 6 height 5
radio input "true"
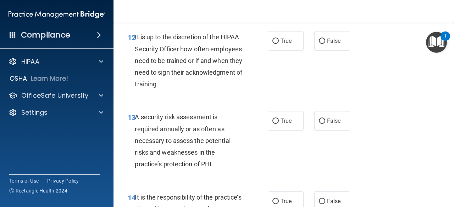
scroll to position [1023, 0]
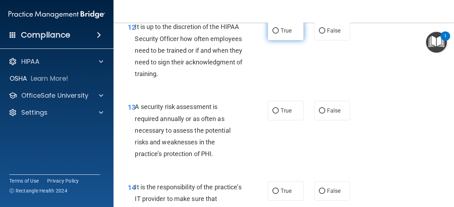
click at [282, 34] on span "True" at bounding box center [286, 30] width 11 height 7
click at [279, 34] on input "True" at bounding box center [275, 30] width 6 height 5
radio input "true"
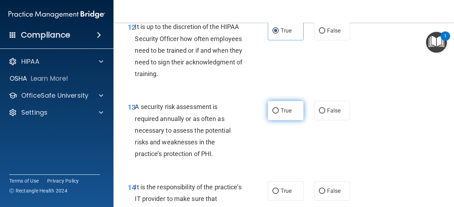
click at [272, 114] on input "True" at bounding box center [275, 111] width 6 height 5
radio input "true"
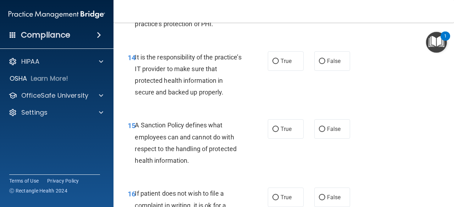
scroll to position [1154, 0]
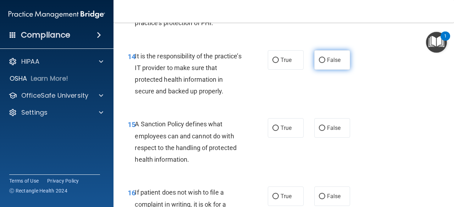
click at [331, 63] on span "False" at bounding box center [334, 60] width 14 height 7
click at [325, 63] on input "False" at bounding box center [322, 60] width 6 height 5
radio input "true"
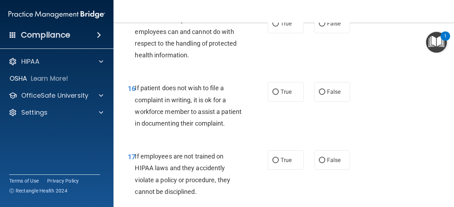
scroll to position [1259, 0]
click at [331, 33] on label "False" at bounding box center [332, 24] width 36 height 20
click at [325, 27] on input "False" at bounding box center [322, 23] width 6 height 5
radio input "true"
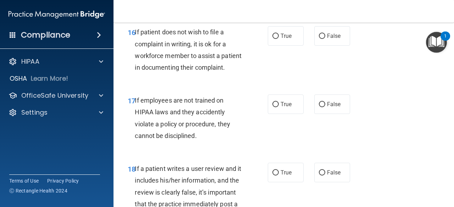
scroll to position [1318, 0]
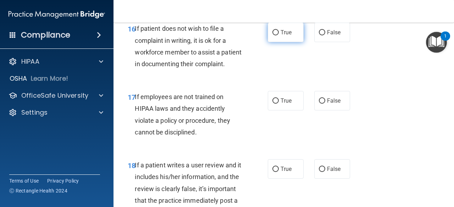
click at [275, 35] on input "True" at bounding box center [275, 32] width 6 height 5
radio input "true"
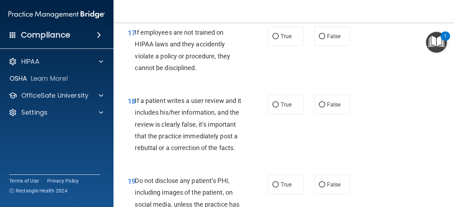
scroll to position [1388, 0]
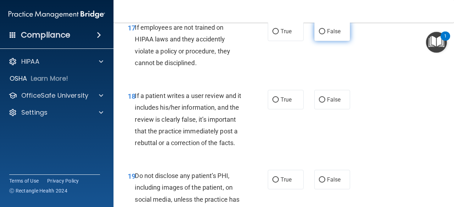
click at [322, 34] on input "False" at bounding box center [322, 31] width 6 height 5
radio input "true"
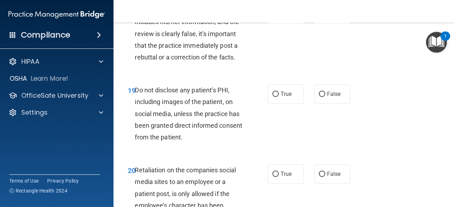
scroll to position [1473, 0]
click at [333, 18] on span "False" at bounding box center [334, 14] width 14 height 7
click at [325, 17] on input "False" at bounding box center [322, 14] width 6 height 5
radio input "true"
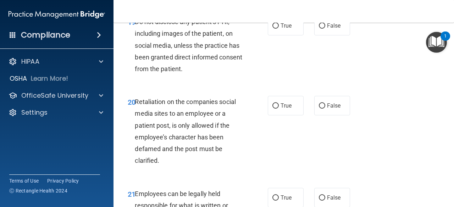
scroll to position [1548, 0]
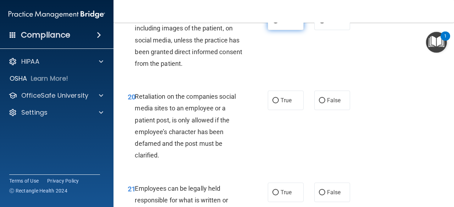
click at [284, 30] on label "True" at bounding box center [286, 21] width 36 height 20
click at [279, 23] on input "True" at bounding box center [275, 20] width 6 height 5
radio input "true"
click at [320, 104] on input "False" at bounding box center [322, 100] width 6 height 5
radio input "true"
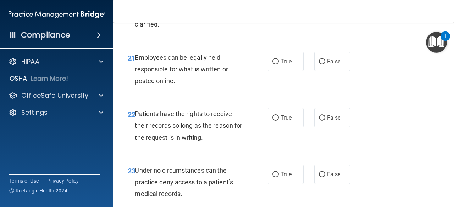
scroll to position [1680, 0]
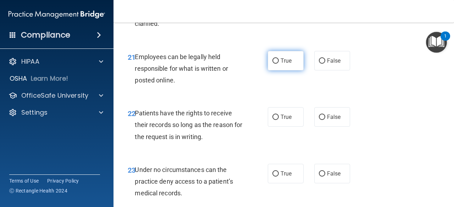
click at [284, 64] on span "True" at bounding box center [286, 60] width 11 height 7
click at [279, 64] on input "True" at bounding box center [275, 61] width 6 height 5
radio input "true"
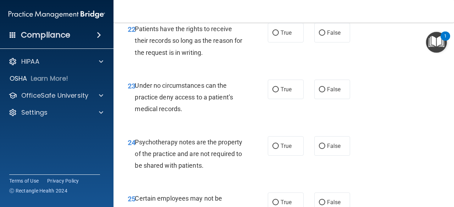
scroll to position [1765, 0]
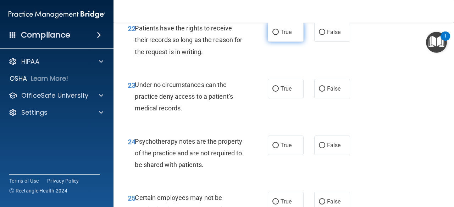
click at [276, 35] on input "True" at bounding box center [275, 32] width 6 height 5
radio input "true"
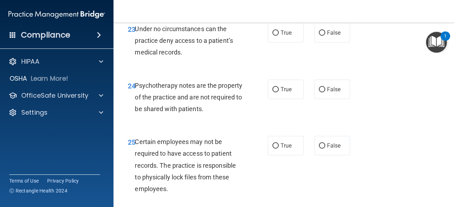
scroll to position [1821, 0]
click at [284, 43] on label "True" at bounding box center [286, 33] width 36 height 20
click at [279, 36] on input "True" at bounding box center [275, 32] width 6 height 5
radio input "true"
click at [319, 36] on input "False" at bounding box center [322, 32] width 6 height 5
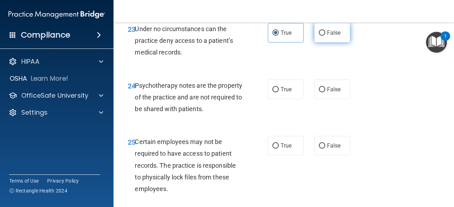
radio input "true"
radio input "false"
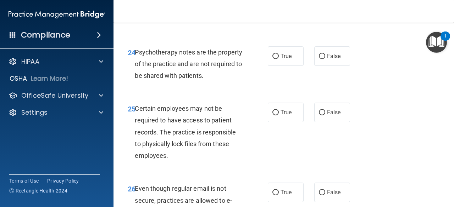
scroll to position [1854, 0]
click at [274, 59] on input "True" at bounding box center [275, 56] width 6 height 5
radio input "true"
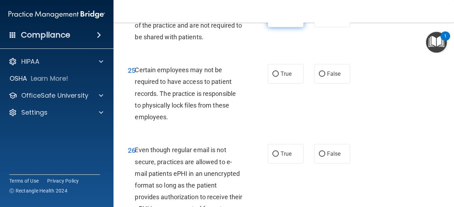
scroll to position [1896, 0]
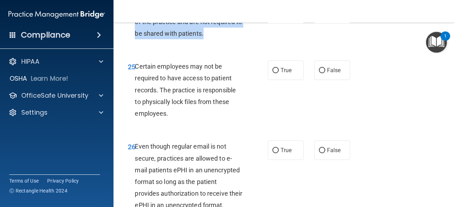
drag, startPoint x: 136, startPoint y: 56, endPoint x: 235, endPoint y: 79, distance: 101.5
click at [235, 37] on span "Psychotherapy notes are the property of the practice and are not required to be…" at bounding box center [188, 21] width 107 height 31
copy span "Psychotherapy notes are the property of the practice and are not required to be…"
click at [284, 74] on span "True" at bounding box center [286, 70] width 11 height 7
click at [279, 73] on input "True" at bounding box center [275, 70] width 6 height 5
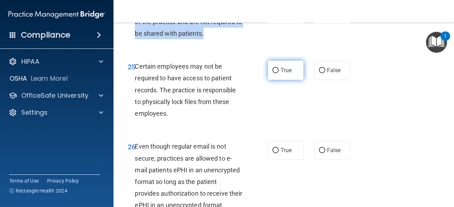
radio input "true"
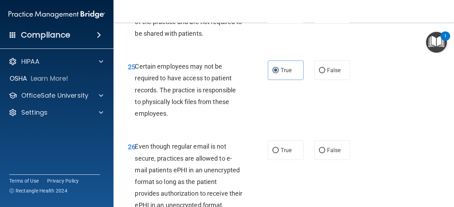
click at [357, 132] on div "25 Certain employees may not be required to have access to patient records. The…" at bounding box center [283, 92] width 323 height 80
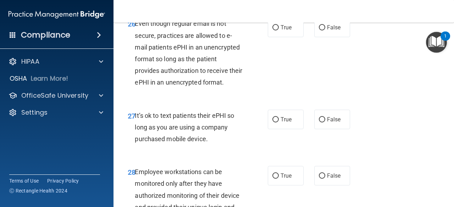
scroll to position [2019, 0]
click at [275, 30] on input "True" at bounding box center [275, 27] width 6 height 5
radio input "true"
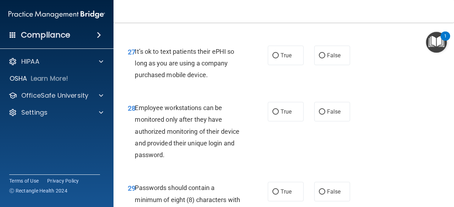
scroll to position [2085, 0]
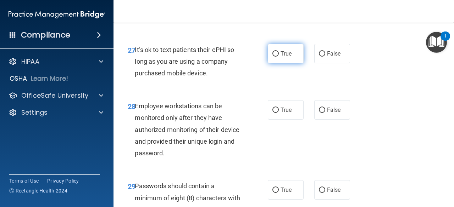
click at [284, 57] on span "True" at bounding box center [286, 53] width 11 height 7
click at [279, 57] on input "True" at bounding box center [275, 53] width 6 height 5
radio input "true"
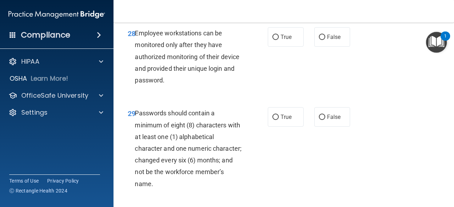
scroll to position [2159, 0]
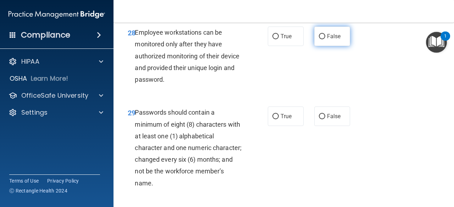
click at [336, 46] on label "False" at bounding box center [332, 37] width 36 height 20
click at [325, 39] on input "False" at bounding box center [322, 36] width 6 height 5
radio input "true"
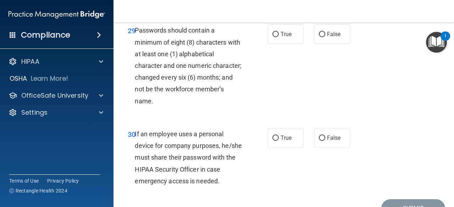
scroll to position [2243, 0]
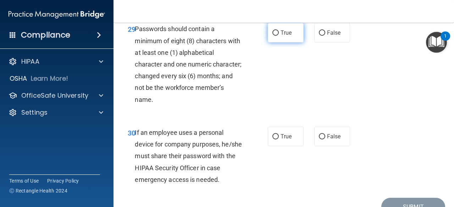
click at [283, 43] on label "True" at bounding box center [286, 33] width 36 height 20
click at [279, 36] on input "True" at bounding box center [275, 32] width 6 height 5
radio input "true"
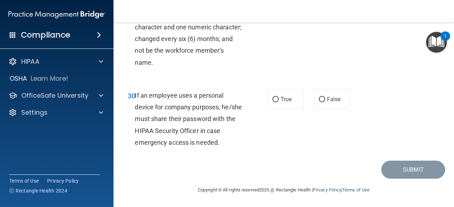
scroll to position [2326, 0]
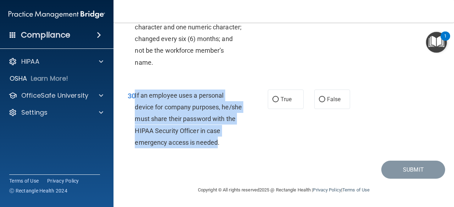
drag, startPoint x: 134, startPoint y: 95, endPoint x: 233, endPoint y: 146, distance: 111.5
click at [233, 146] on div "30 If an employee uses a personal device for company purposes, he/she must shar…" at bounding box center [197, 121] width 161 height 62
copy div "If an employee uses a personal device for company purposes, he/she must share t…"
click at [319, 102] on input "False" at bounding box center [322, 99] width 6 height 5
radio input "true"
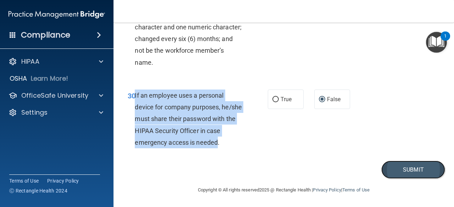
click at [415, 167] on button "Submit" at bounding box center [413, 170] width 64 height 18
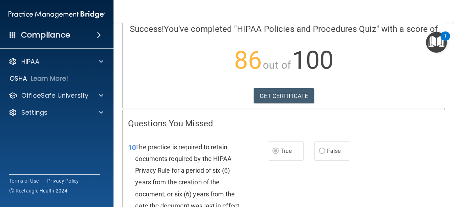
scroll to position [50, 0]
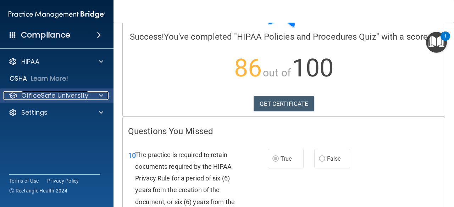
click at [61, 99] on p "OfficeSafe University" at bounding box center [54, 95] width 67 height 9
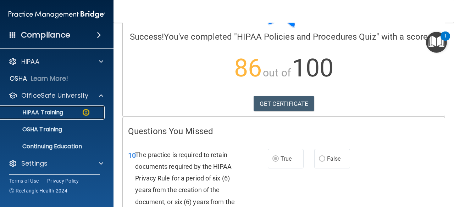
click at [62, 115] on p "HIPAA Training" at bounding box center [34, 112] width 59 height 7
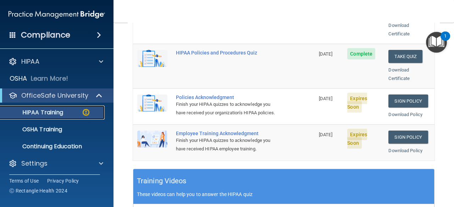
scroll to position [180, 0]
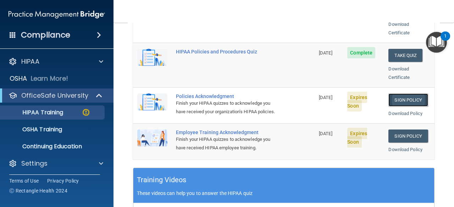
click at [404, 94] on link "Sign Policy" at bounding box center [407, 100] width 39 height 13
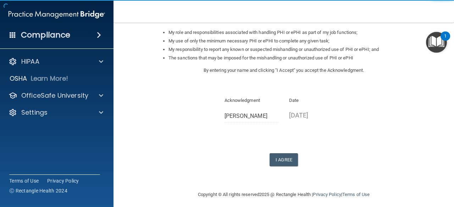
scroll to position [117, 0]
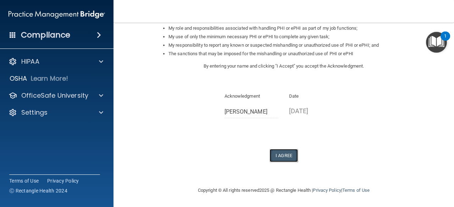
click at [276, 158] on button "I Agree" at bounding box center [284, 155] width 28 height 13
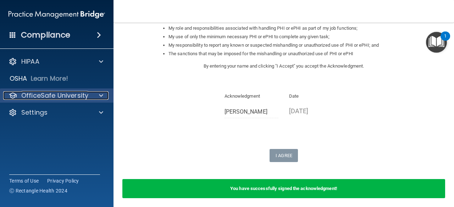
click at [48, 98] on p "OfficeSafe University" at bounding box center [54, 95] width 67 height 9
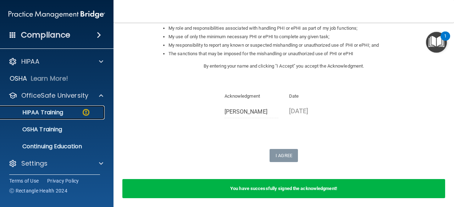
click at [52, 115] on p "HIPAA Training" at bounding box center [34, 112] width 59 height 7
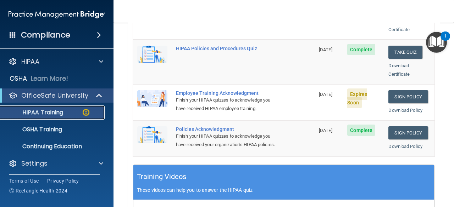
scroll to position [185, 0]
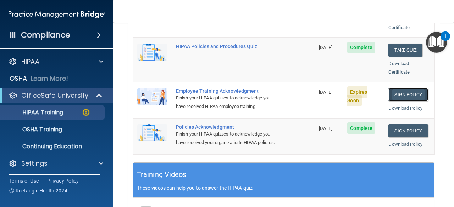
click at [395, 88] on link "Sign Policy" at bounding box center [407, 94] width 39 height 13
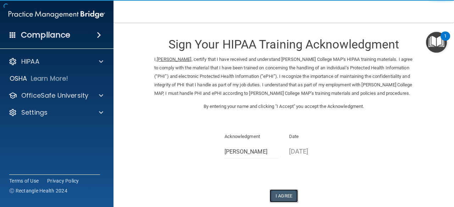
click at [279, 196] on button "I Agree" at bounding box center [284, 196] width 28 height 13
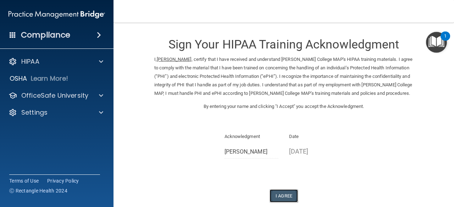
click at [279, 195] on button "I Agree" at bounding box center [284, 196] width 28 height 13
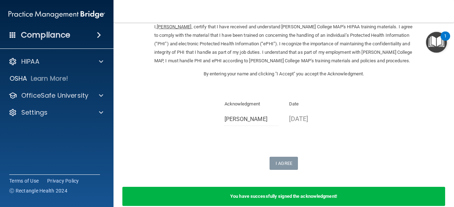
scroll to position [68, 0]
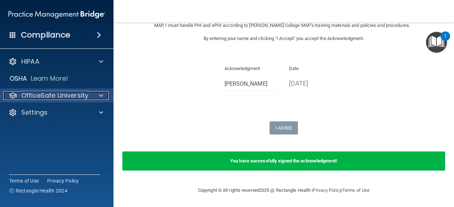
click at [48, 97] on p "OfficeSafe University" at bounding box center [54, 95] width 67 height 9
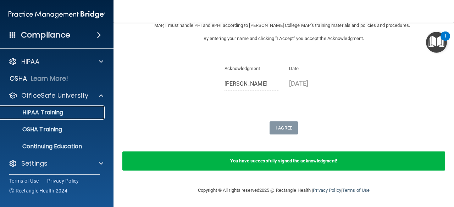
click at [51, 116] on p "HIPAA Training" at bounding box center [34, 112] width 59 height 7
